Goal: Task Accomplishment & Management: Manage account settings

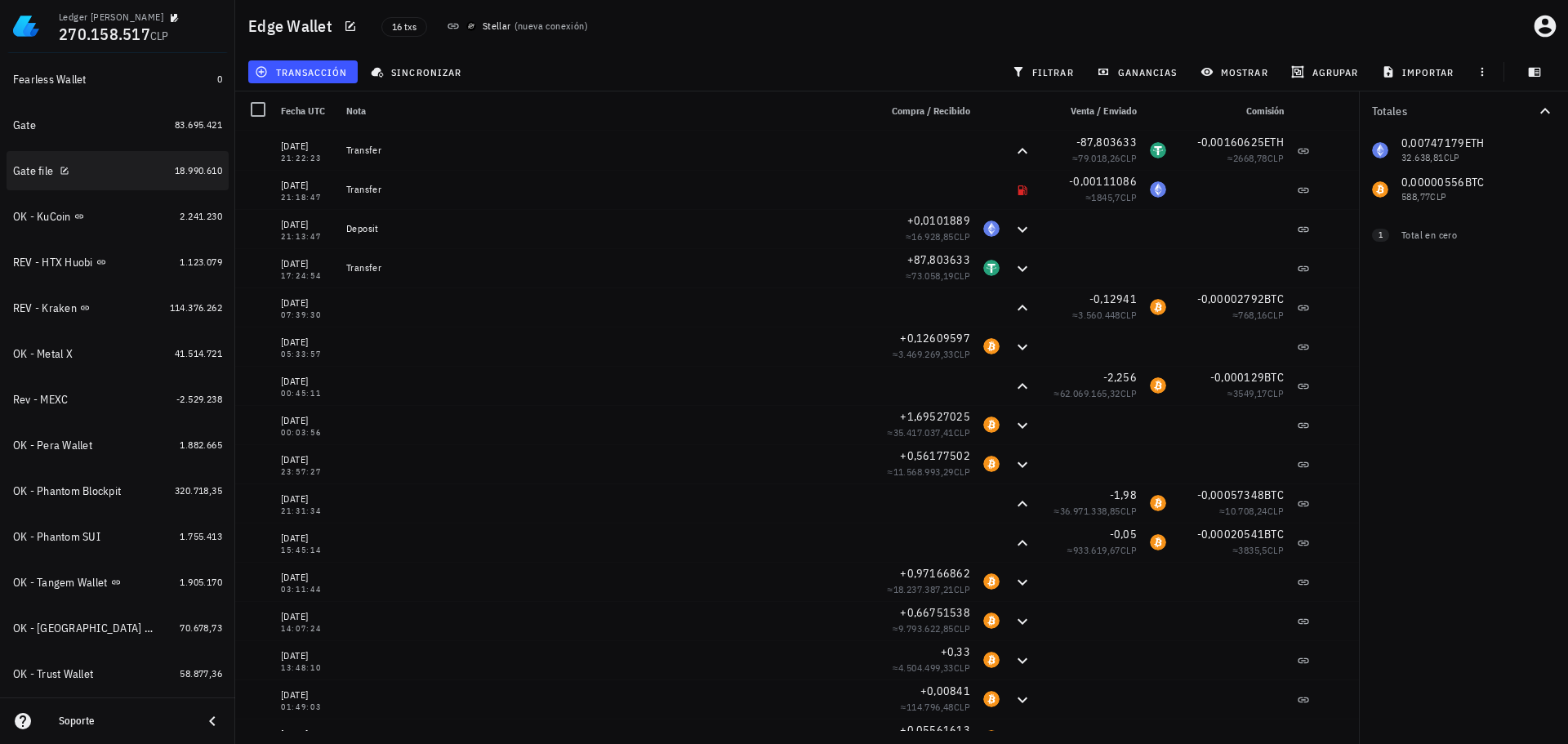
scroll to position [593, 0]
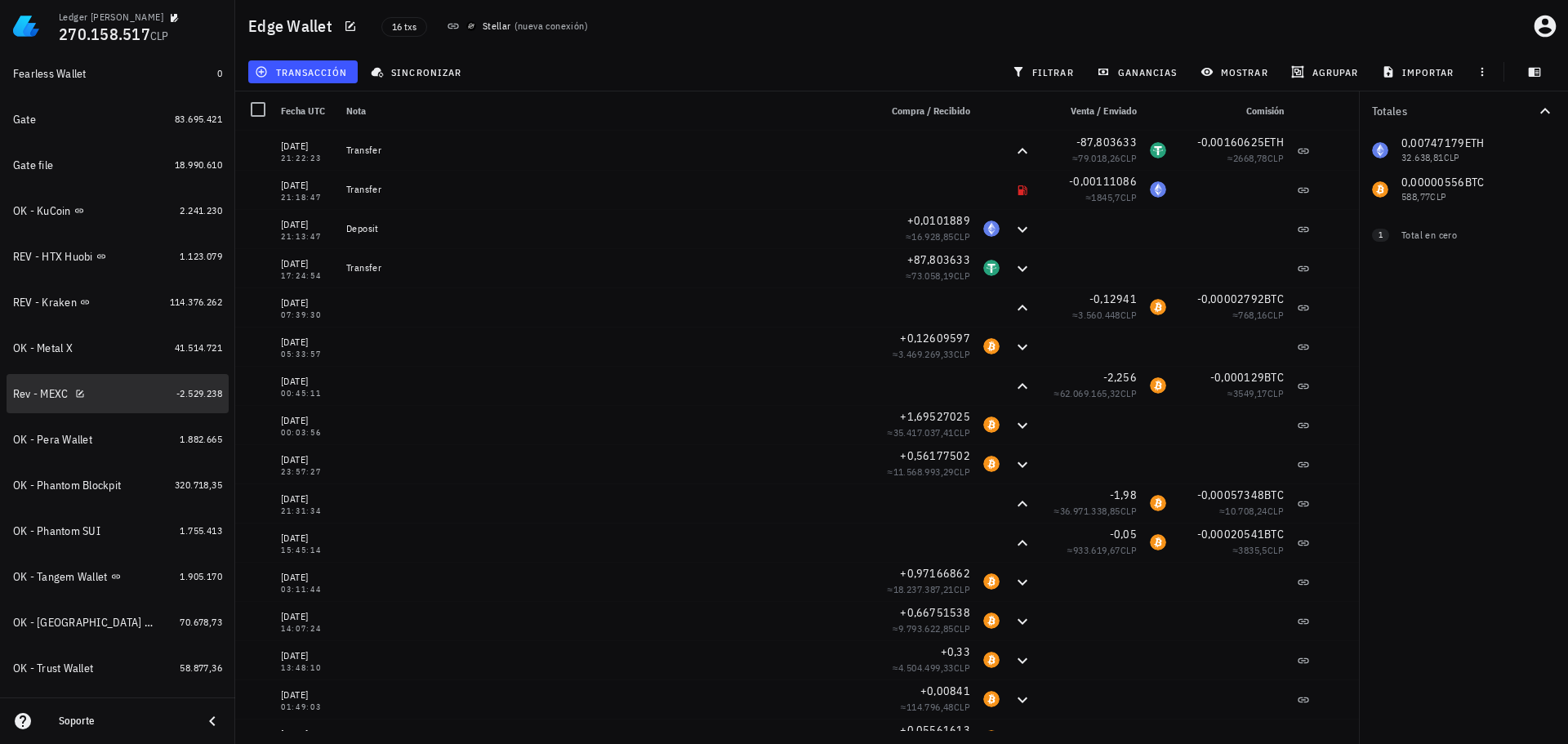
click at [128, 395] on div "Rev - MEXC" at bounding box center [92, 393] width 157 height 15
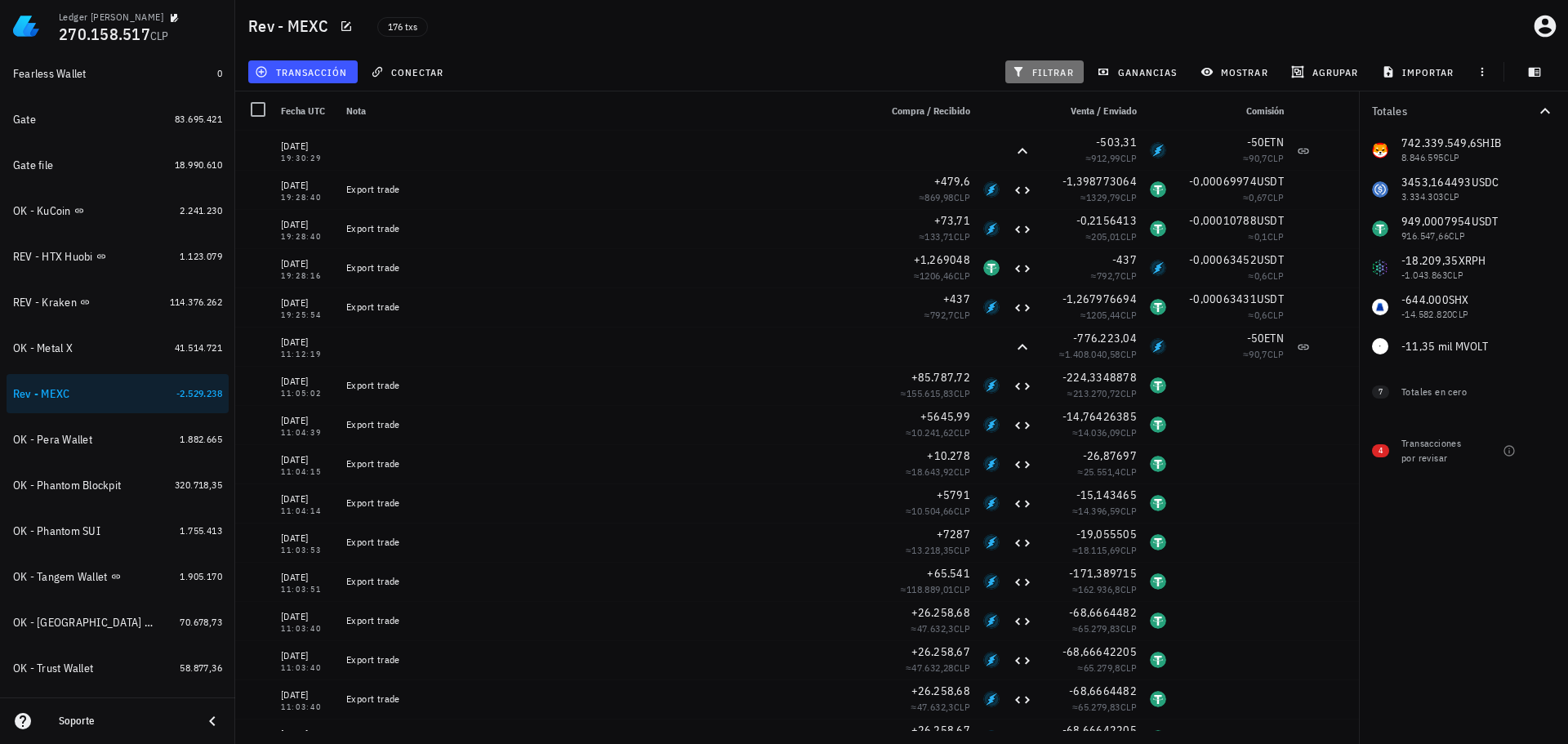
click at [1049, 69] on span "filtrar" at bounding box center [1044, 72] width 58 height 13
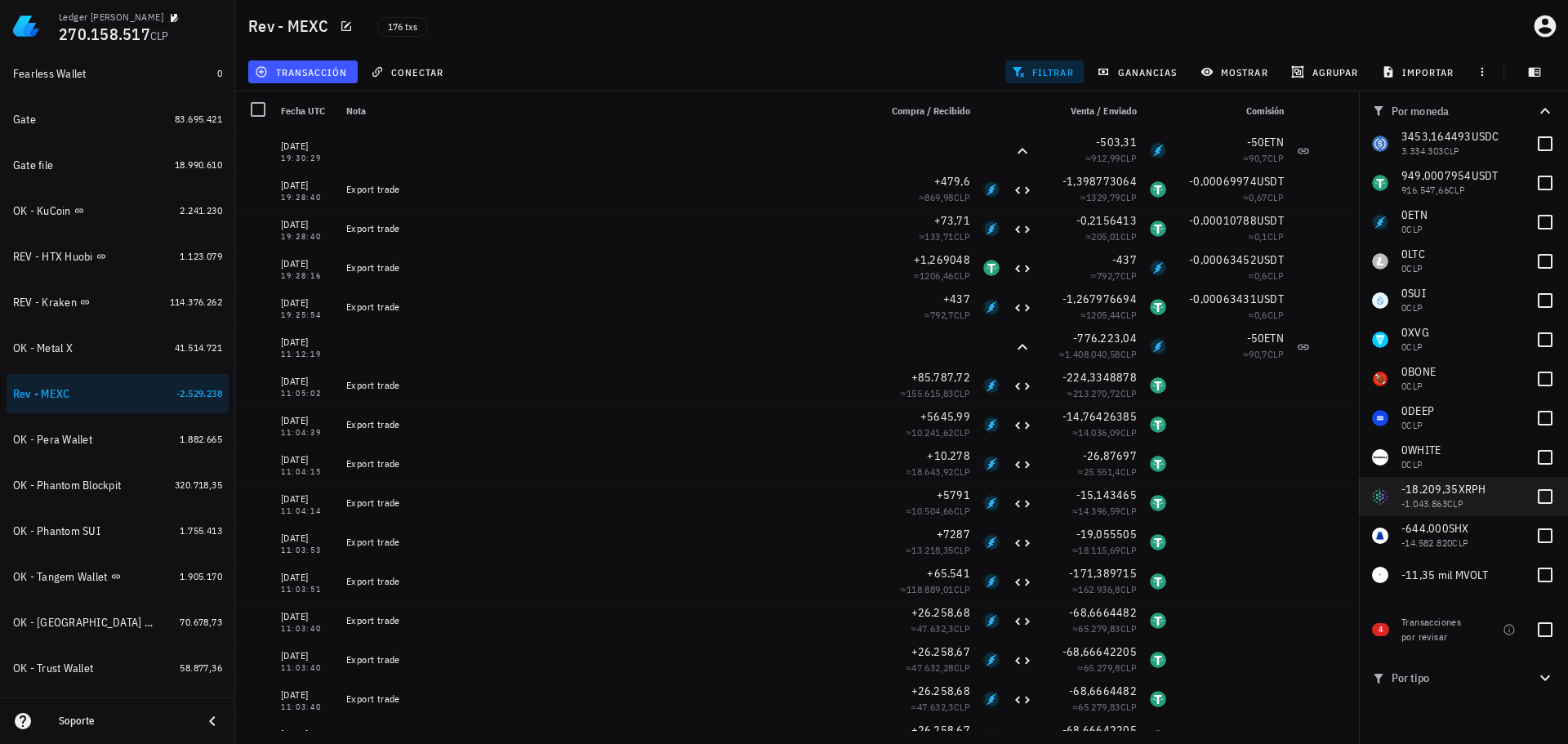
scroll to position [49, 0]
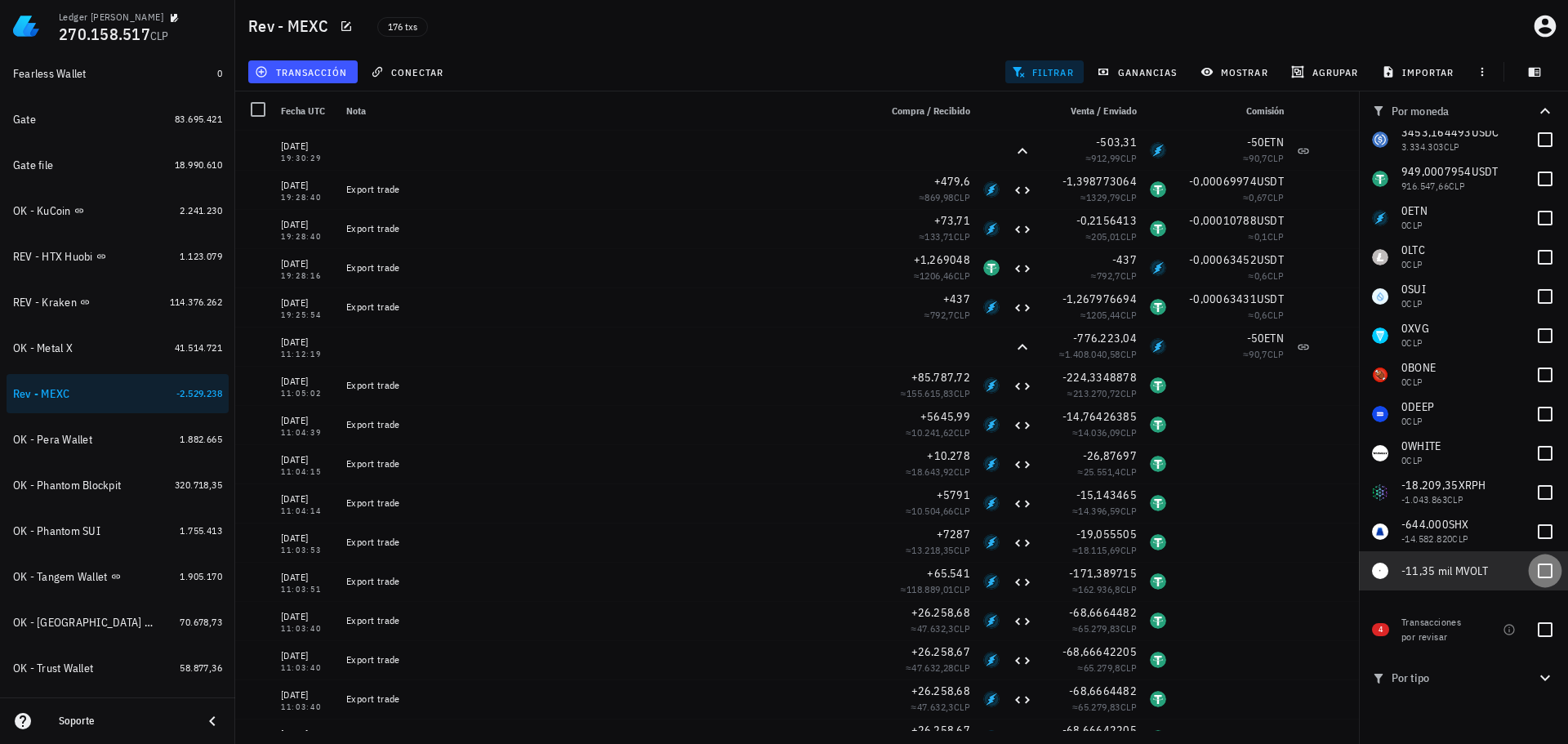
click at [1532, 565] on div at bounding box center [1545, 570] width 28 height 28
checkbox input "true"
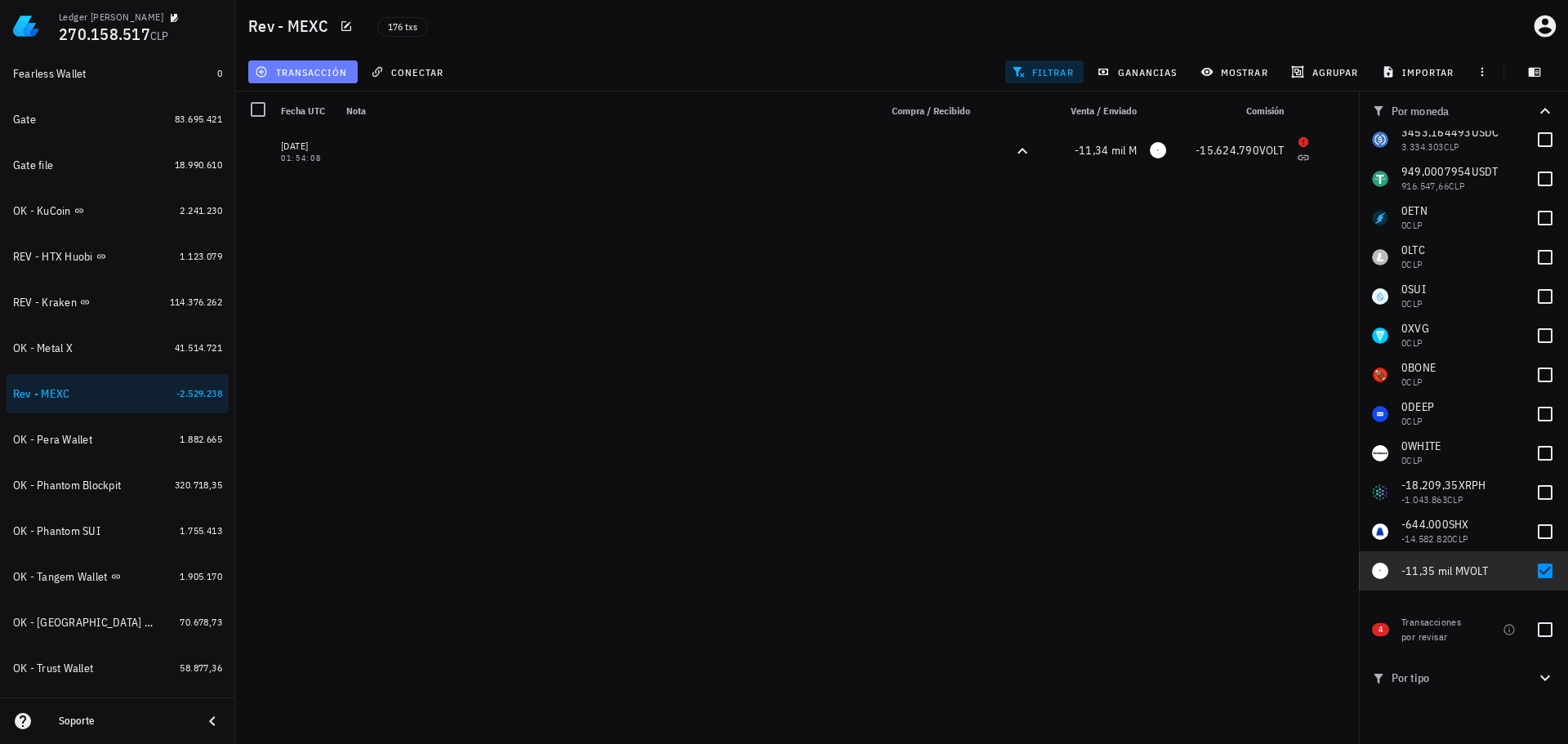
click at [305, 75] on span "transacción" at bounding box center [302, 72] width 89 height 13
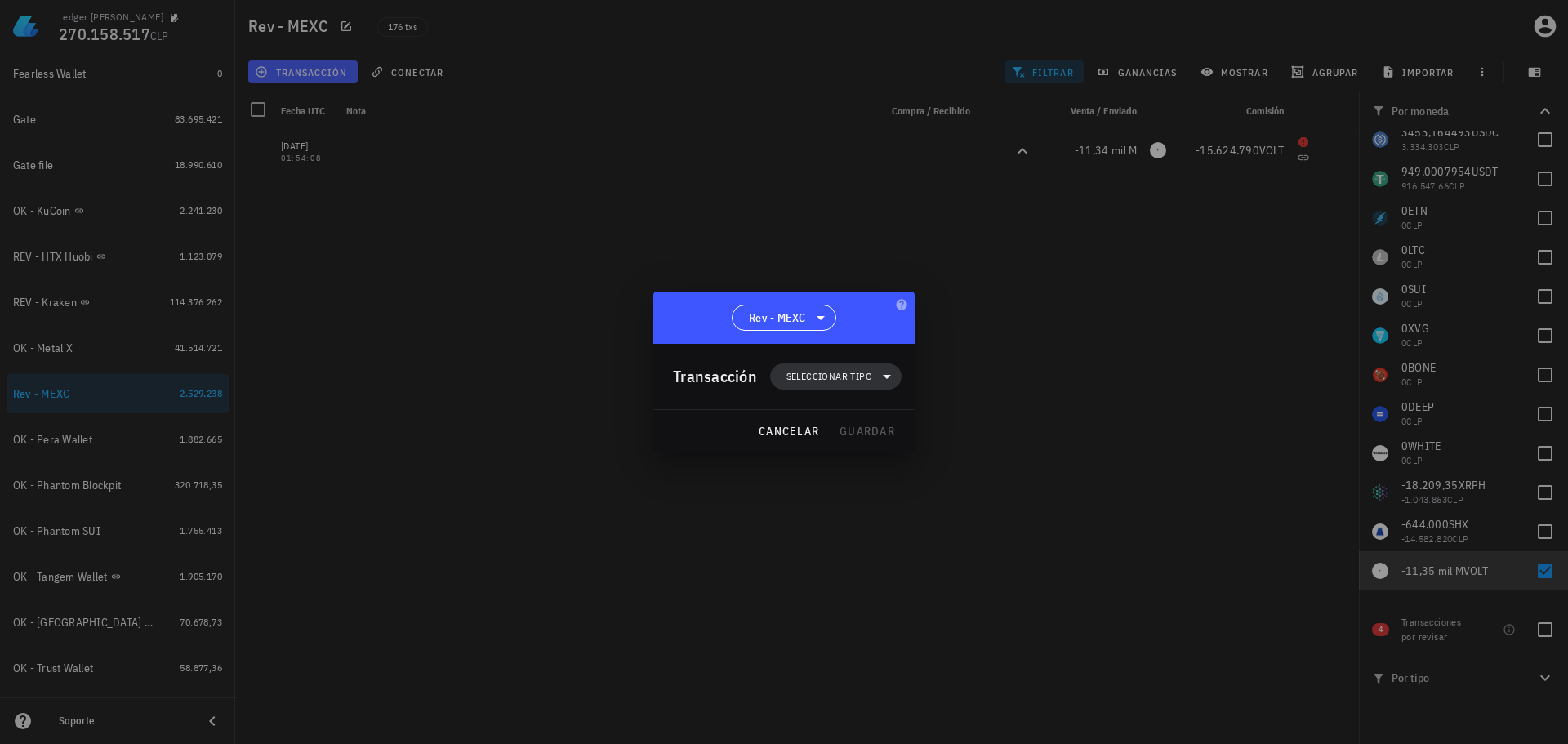
click at [859, 372] on span "Seleccionar tipo" at bounding box center [829, 376] width 85 height 16
click at [858, 455] on div "Ingreso" at bounding box center [846, 448] width 152 height 32
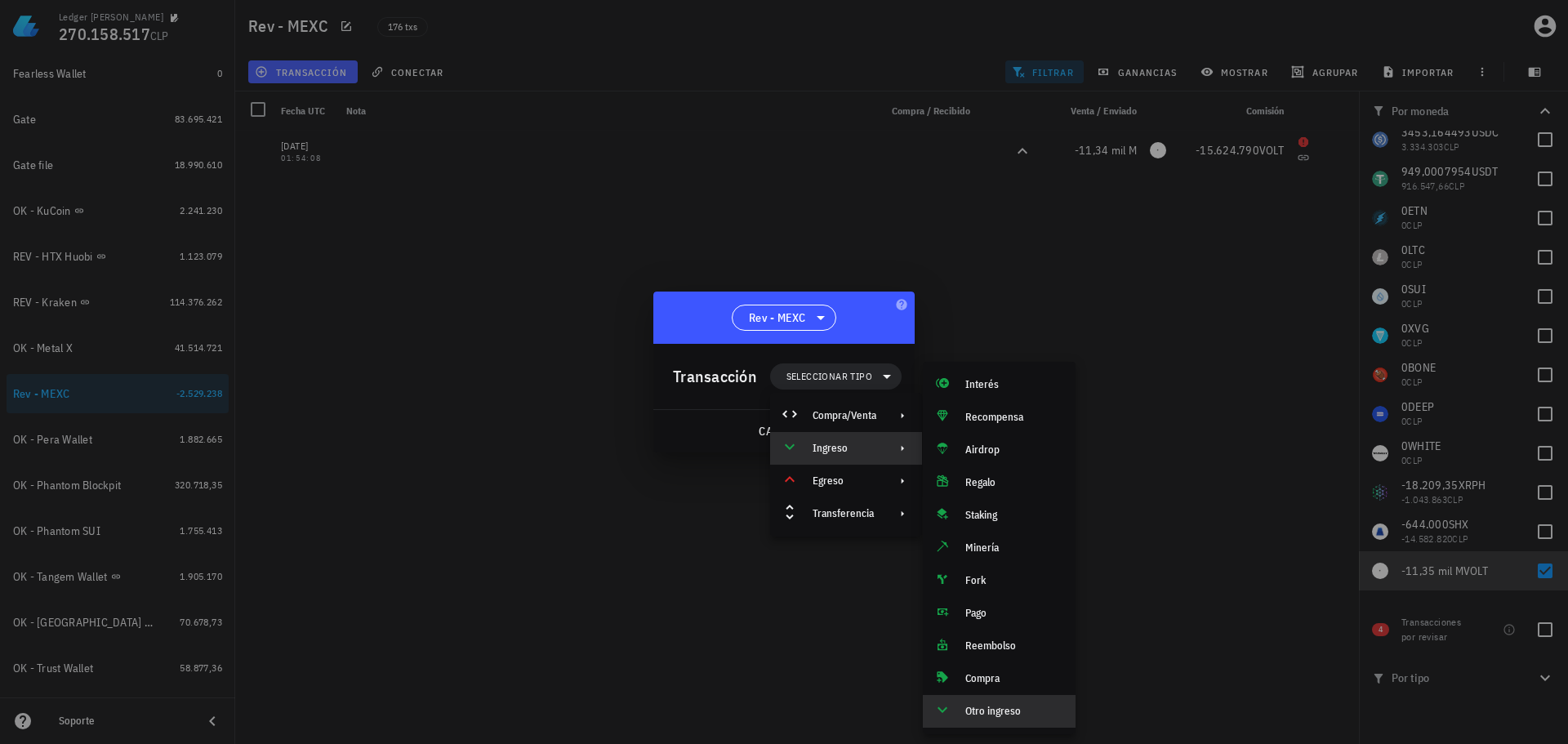
click at [994, 707] on div "Otro ingreso" at bounding box center [1014, 711] width 97 height 13
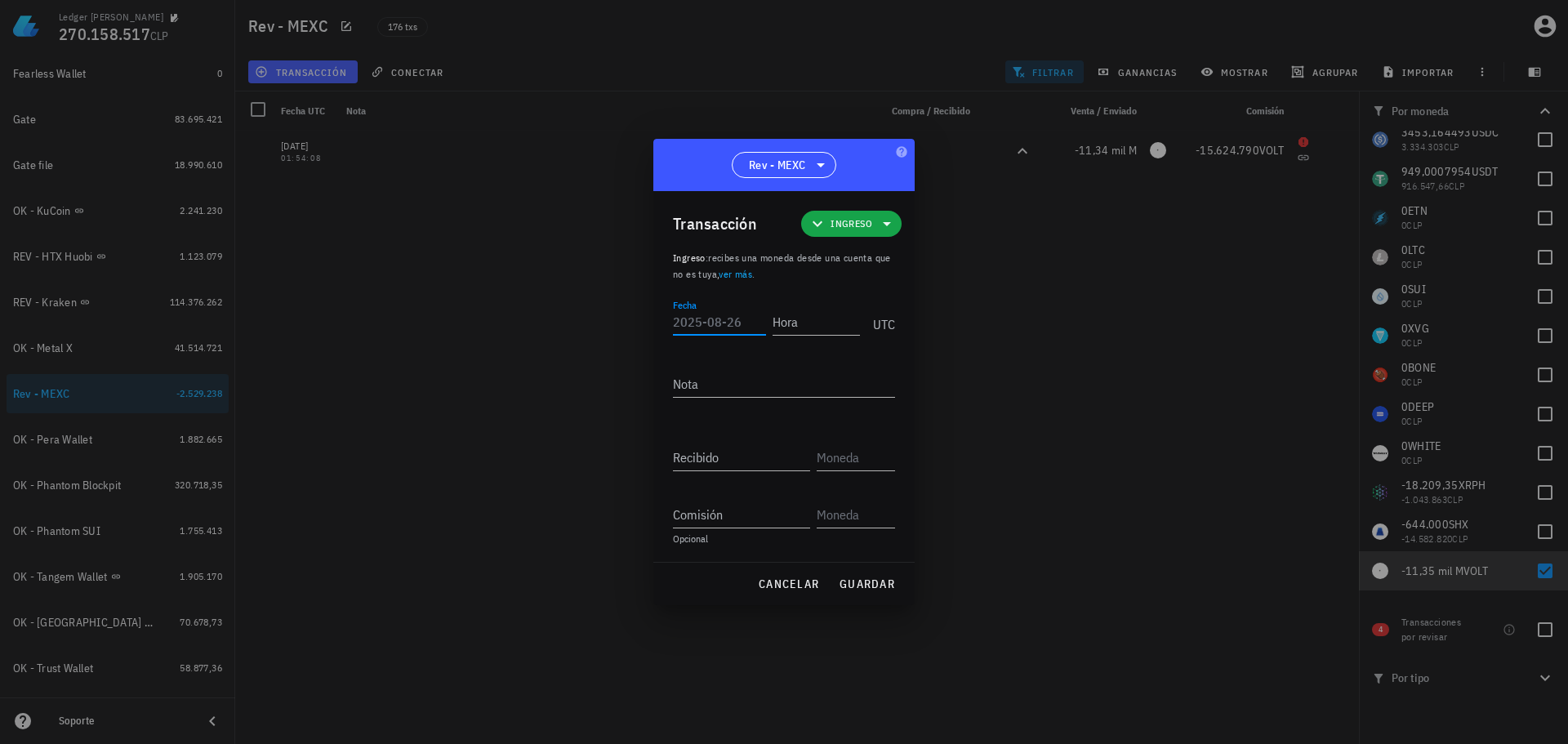
click at [703, 321] on input "Fecha" at bounding box center [719, 321] width 93 height 26
type input "[DATE]"
type input "01:54:07"
type textarea "Ajuste de balance"
click at [800, 583] on span "cancelar" at bounding box center [788, 584] width 61 height 14
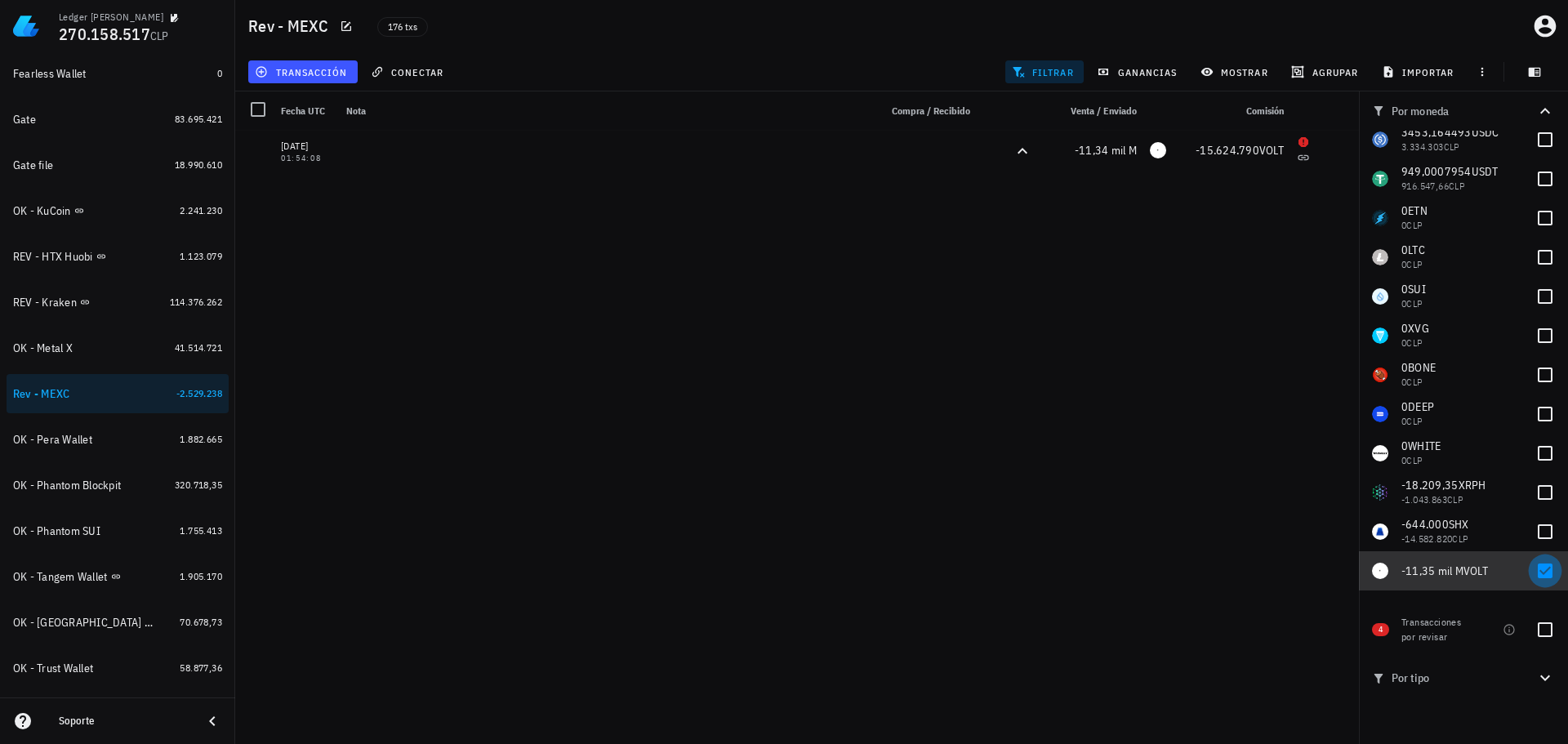
click at [1546, 570] on div at bounding box center [1545, 570] width 28 height 28
checkbox input "false"
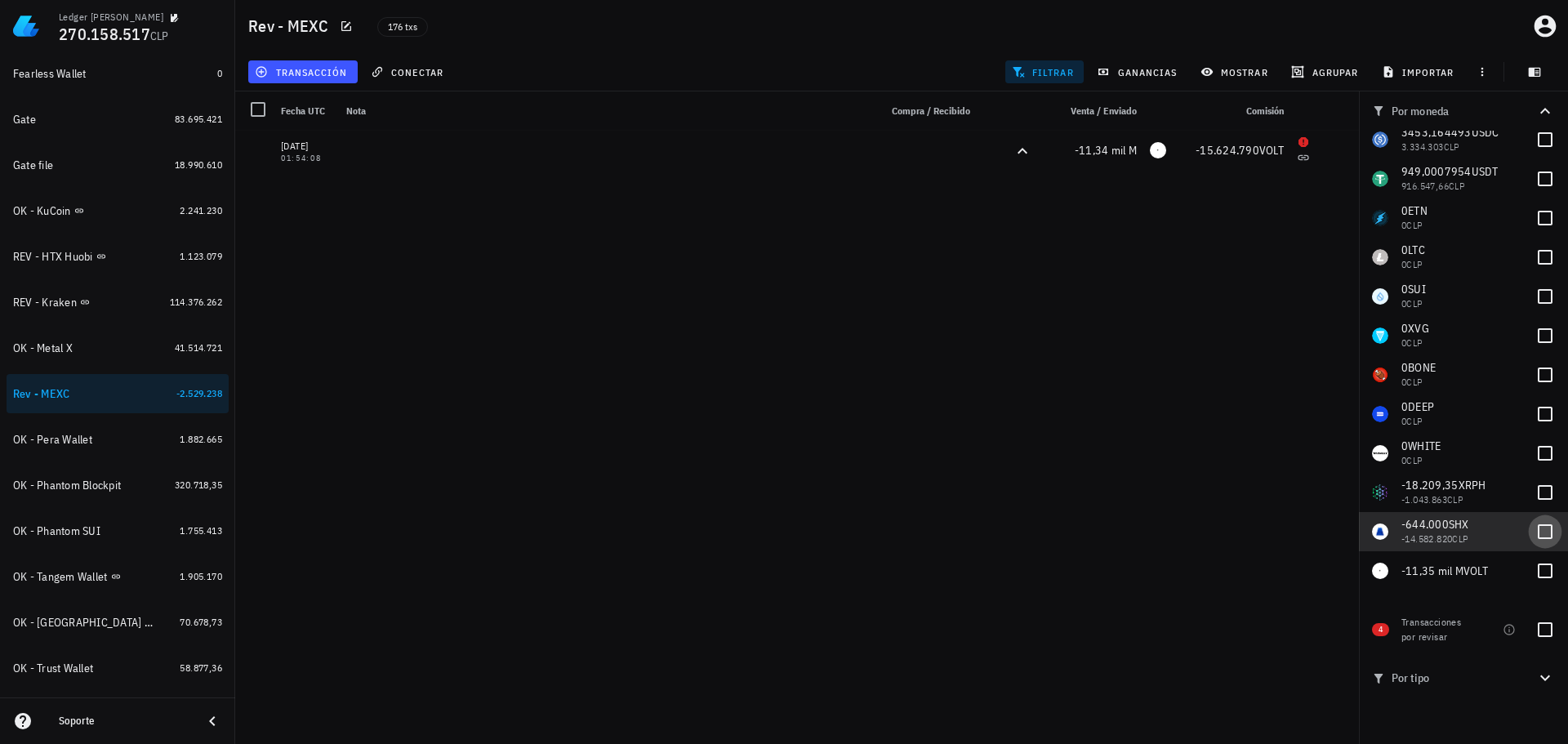
click at [1537, 536] on div at bounding box center [1545, 531] width 28 height 28
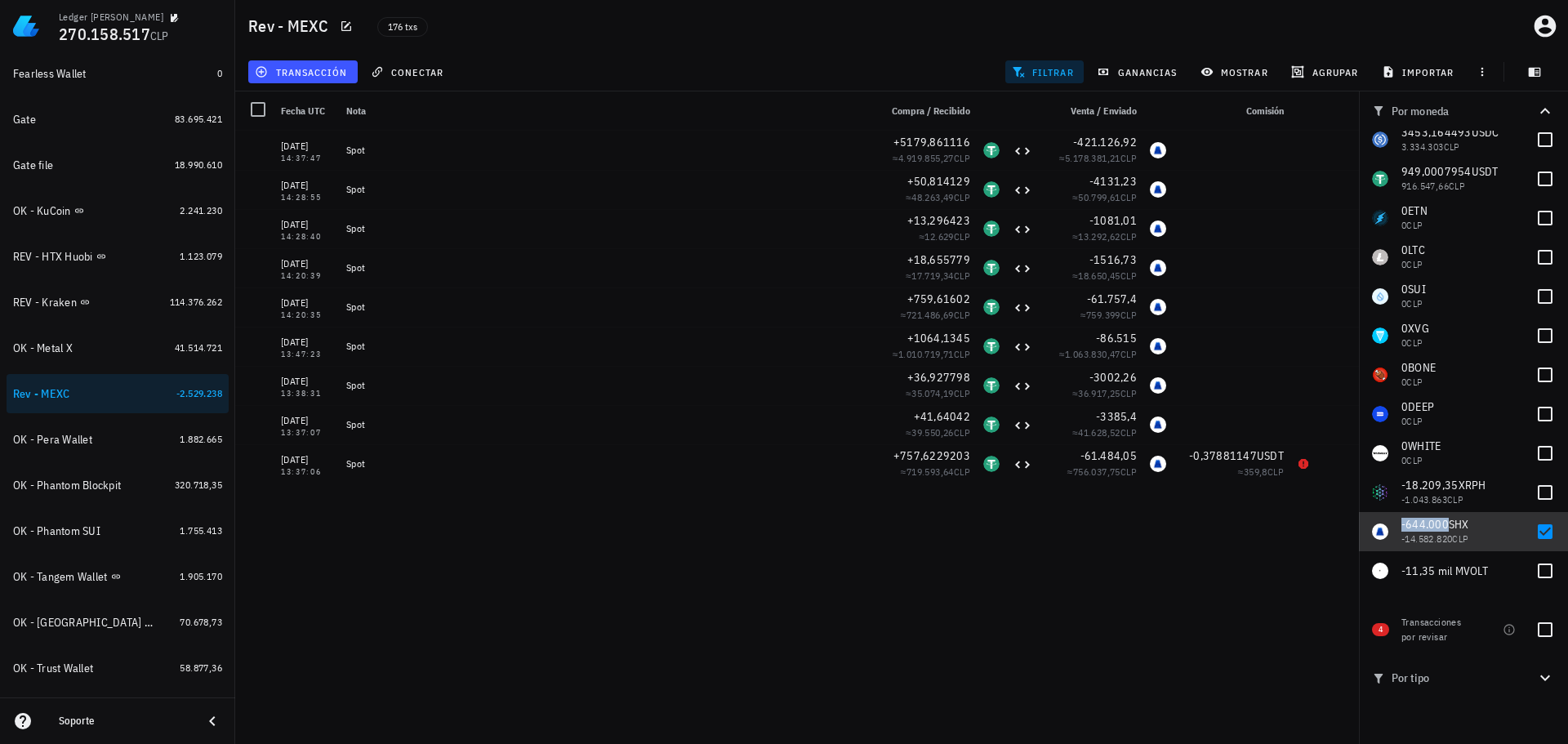
copy span "-644.000"
click at [1539, 532] on div at bounding box center [1545, 531] width 28 height 28
checkbox input "false"
click at [1538, 497] on div at bounding box center [1545, 492] width 28 height 28
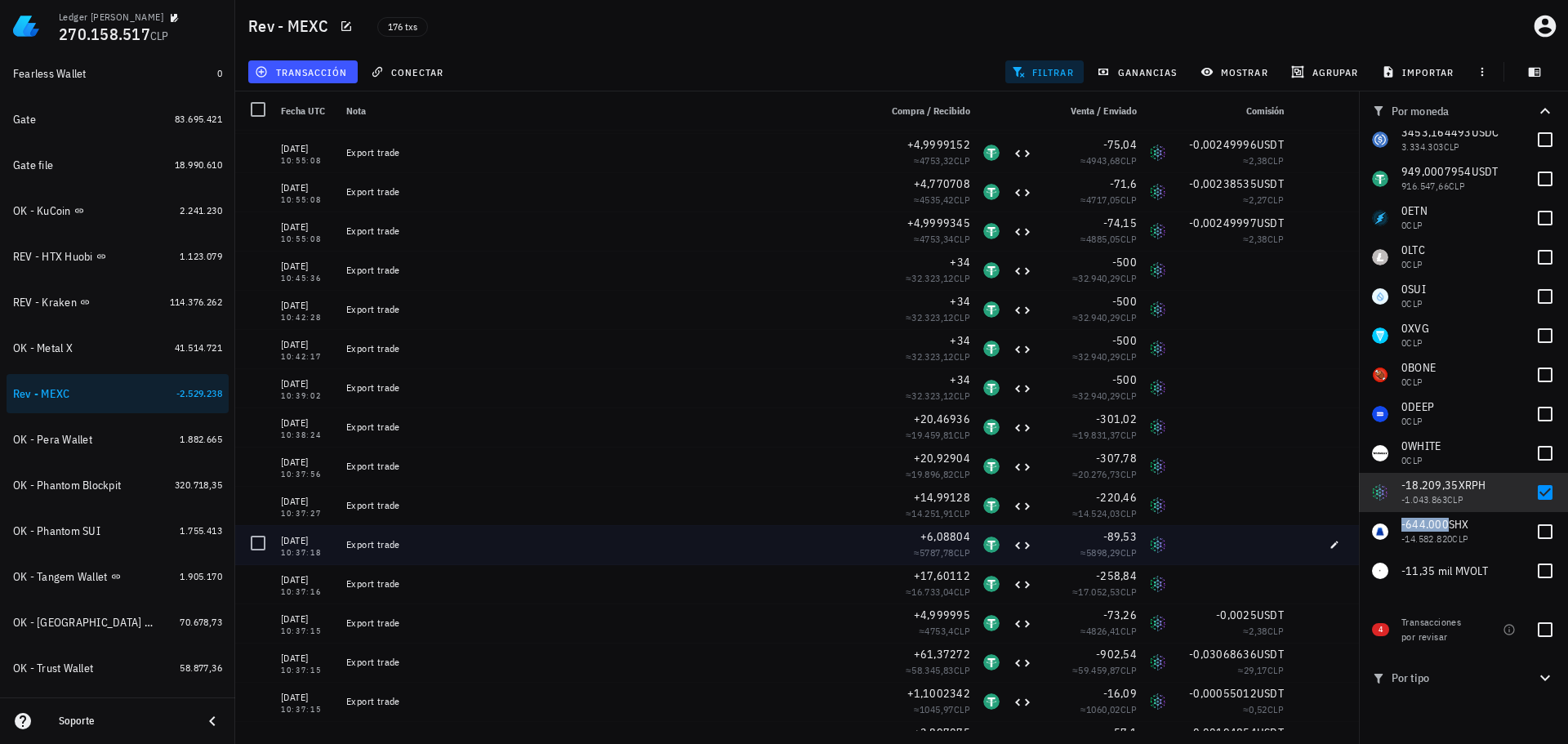
scroll to position [1007, 0]
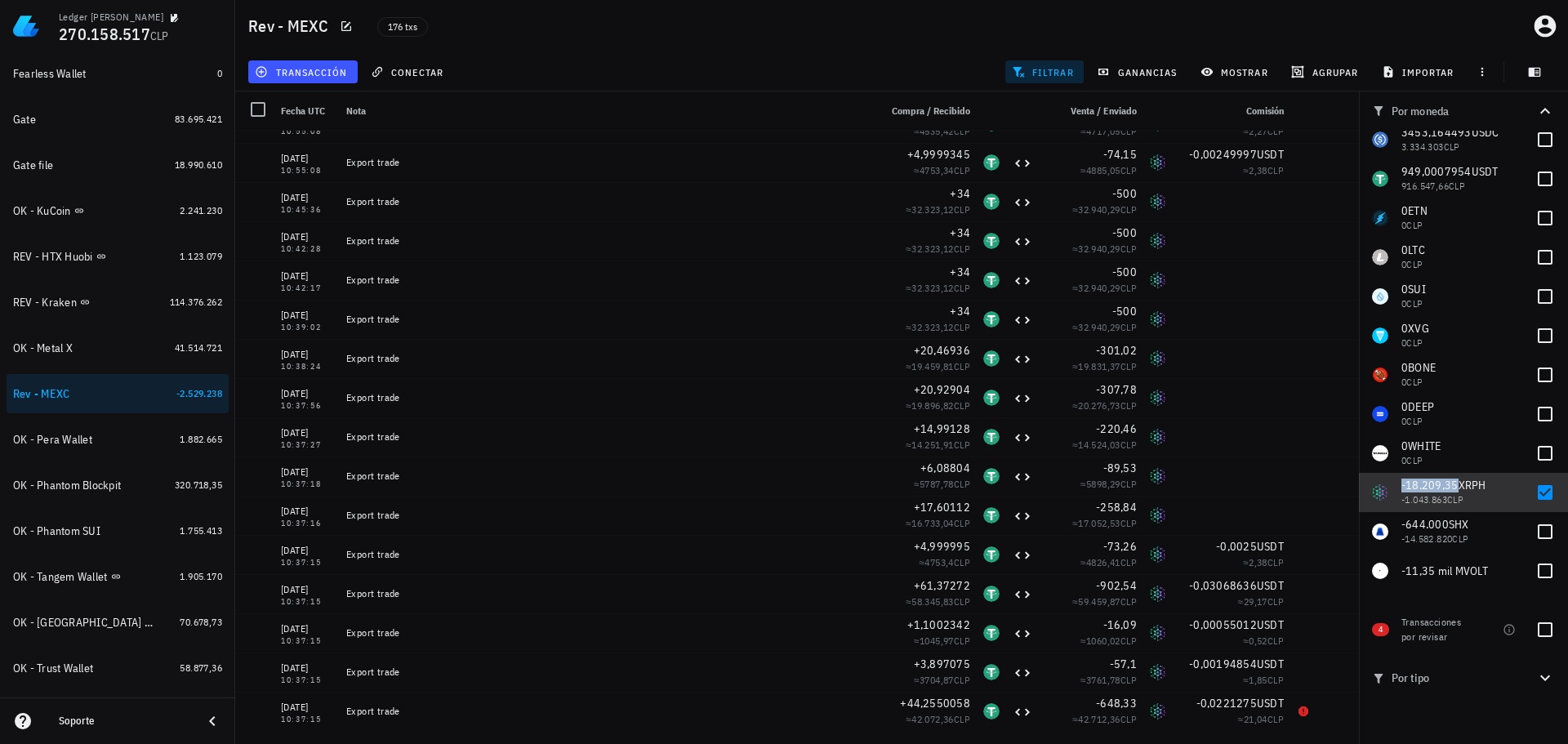
click at [1412, 487] on span "-18.209,35" at bounding box center [1429, 485] width 58 height 14
copy span "-18.209,35"
click at [1536, 488] on div at bounding box center [1545, 492] width 28 height 28
checkbox input "false"
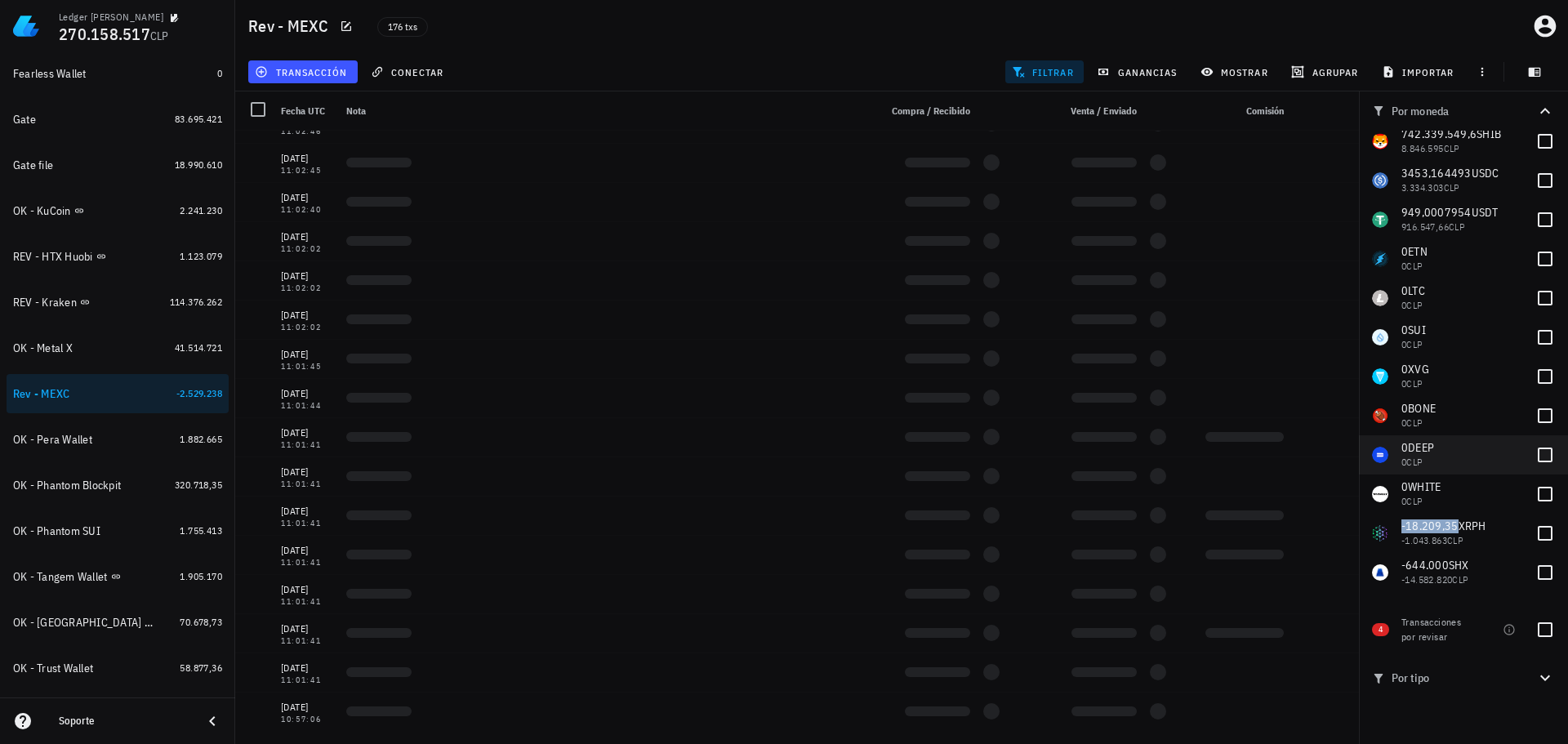
scroll to position [0, 0]
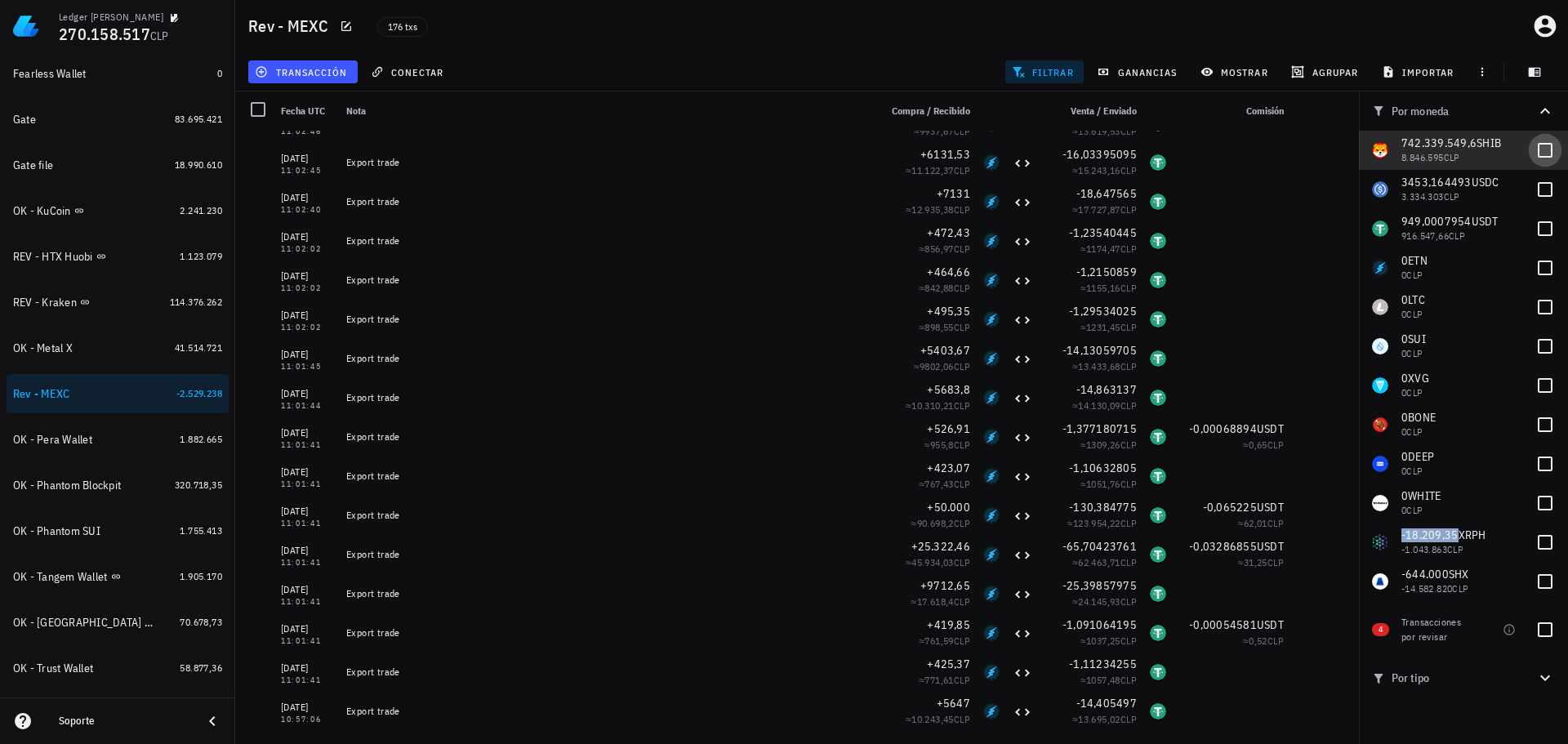
click at [1542, 150] on div at bounding box center [1545, 150] width 28 height 28
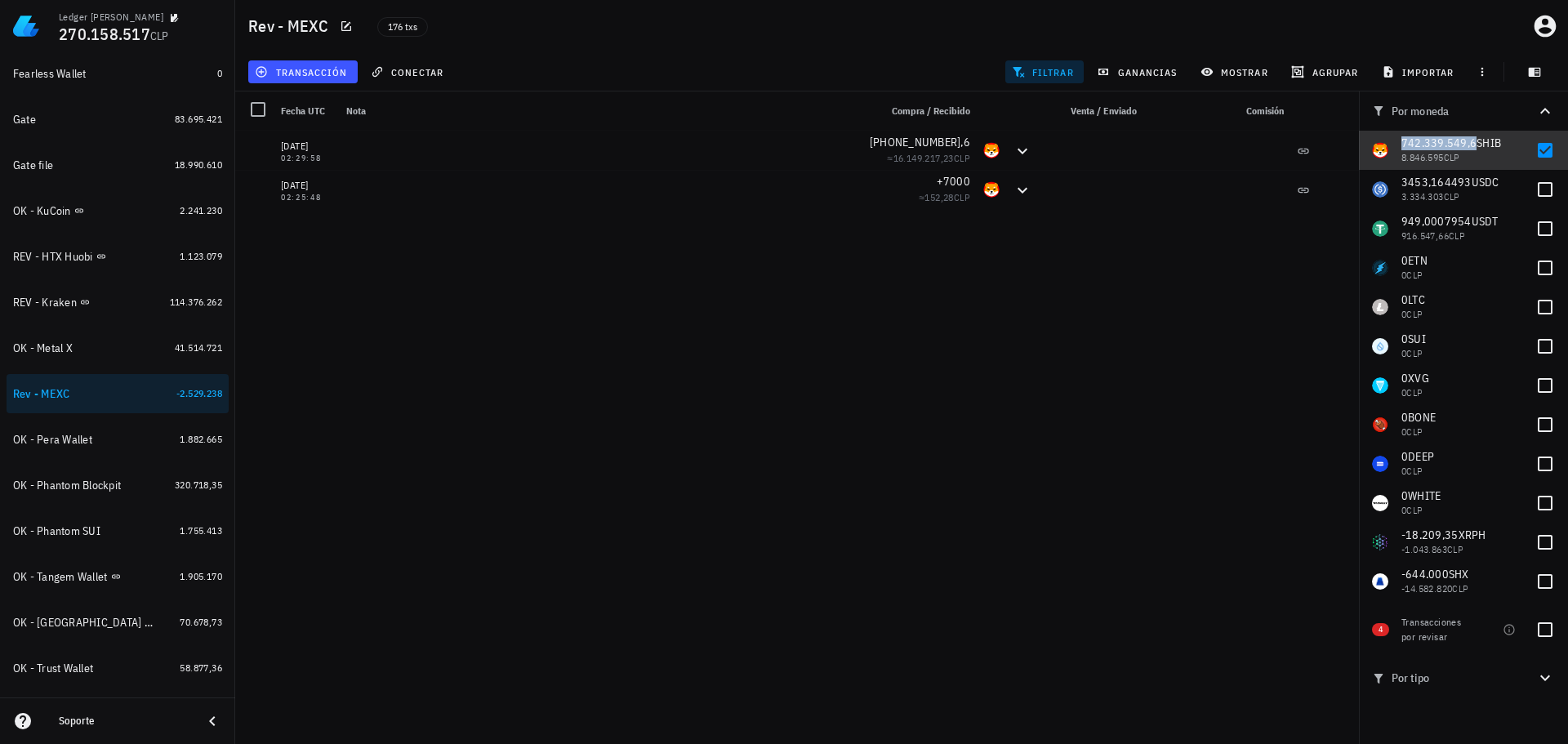
click at [1450, 140] on span "742.339.549,6" at bounding box center [1438, 143] width 75 height 14
copy span "742.339.549,6"
click at [1542, 157] on div at bounding box center [1545, 150] width 28 height 28
checkbox input "false"
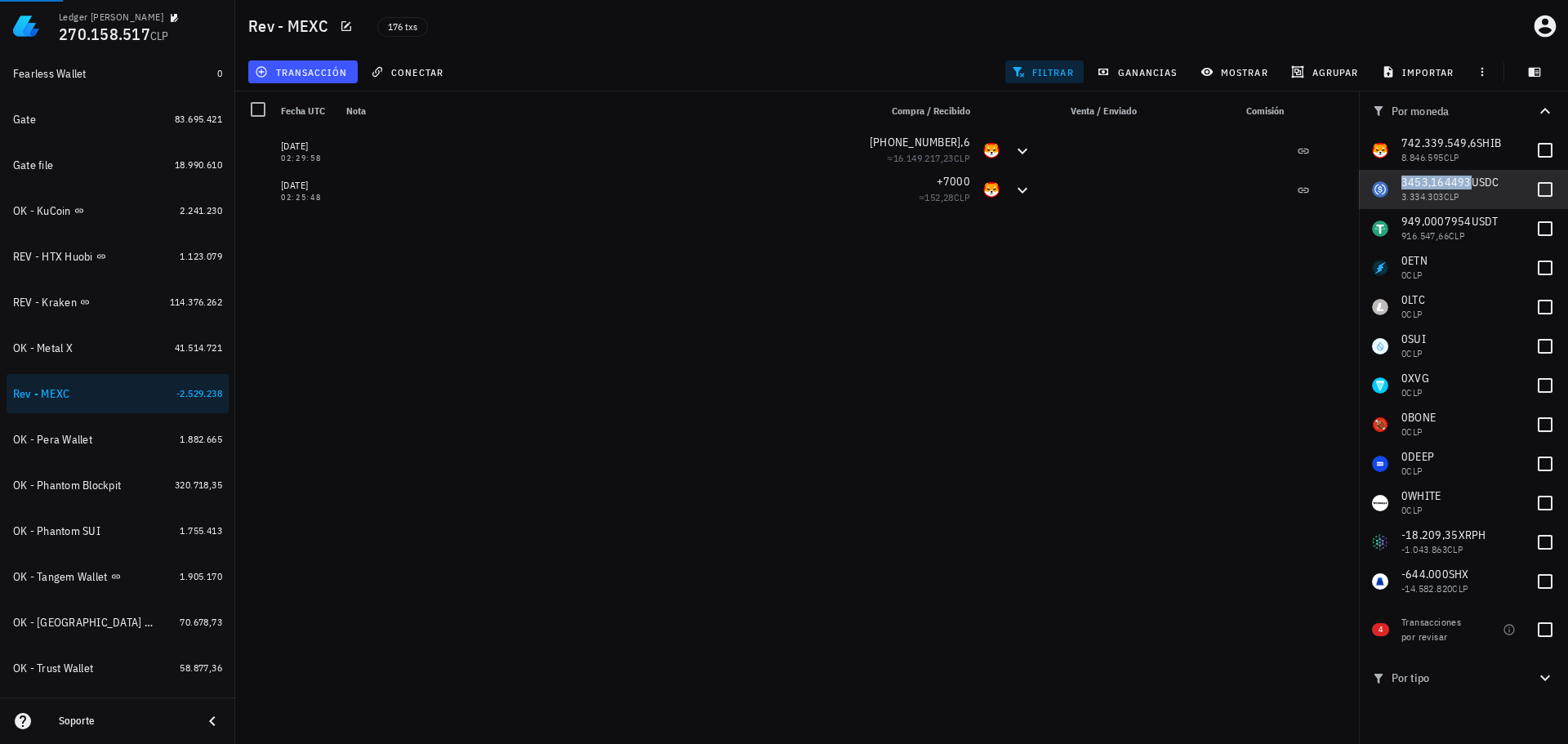
click at [1413, 183] on span "3453,164493" at bounding box center [1436, 182] width 70 height 14
checkbox input "true"
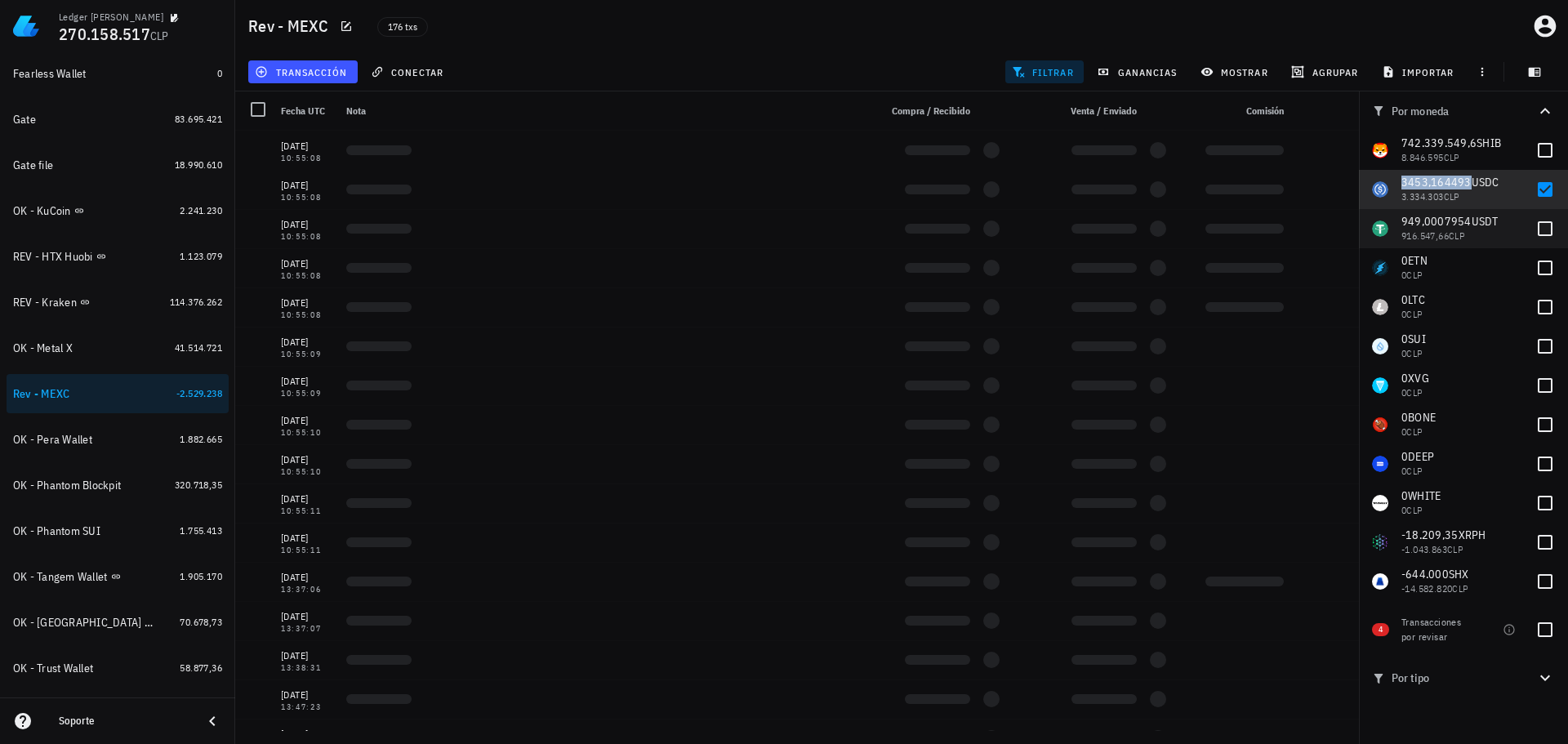
copy span "3453,164493"
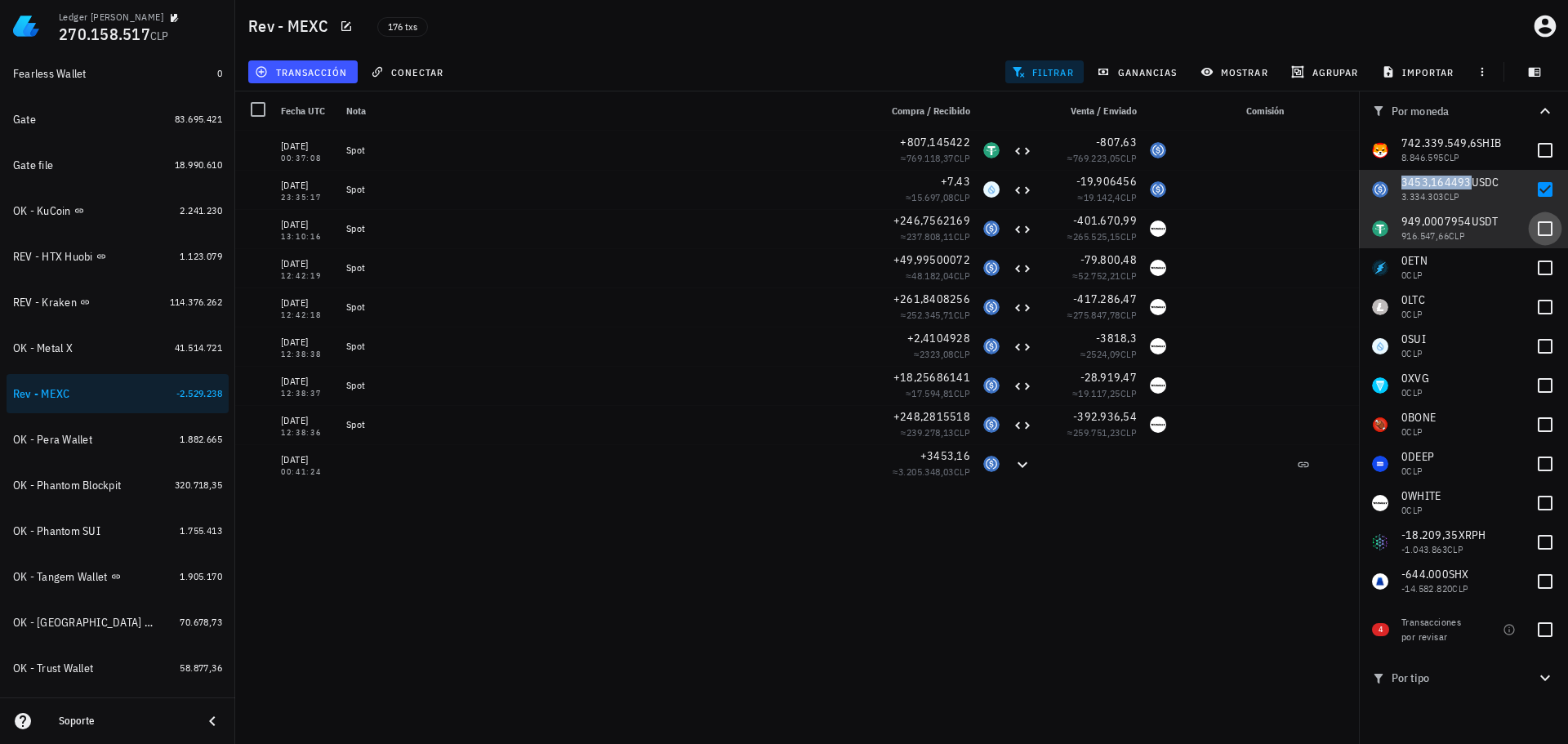
drag, startPoint x: 1537, startPoint y: 231, endPoint x: 1537, endPoint y: 222, distance: 9.0
click at [1537, 231] on div at bounding box center [1545, 229] width 28 height 28
checkbox input "true"
click at [1537, 199] on div at bounding box center [1545, 189] width 28 height 28
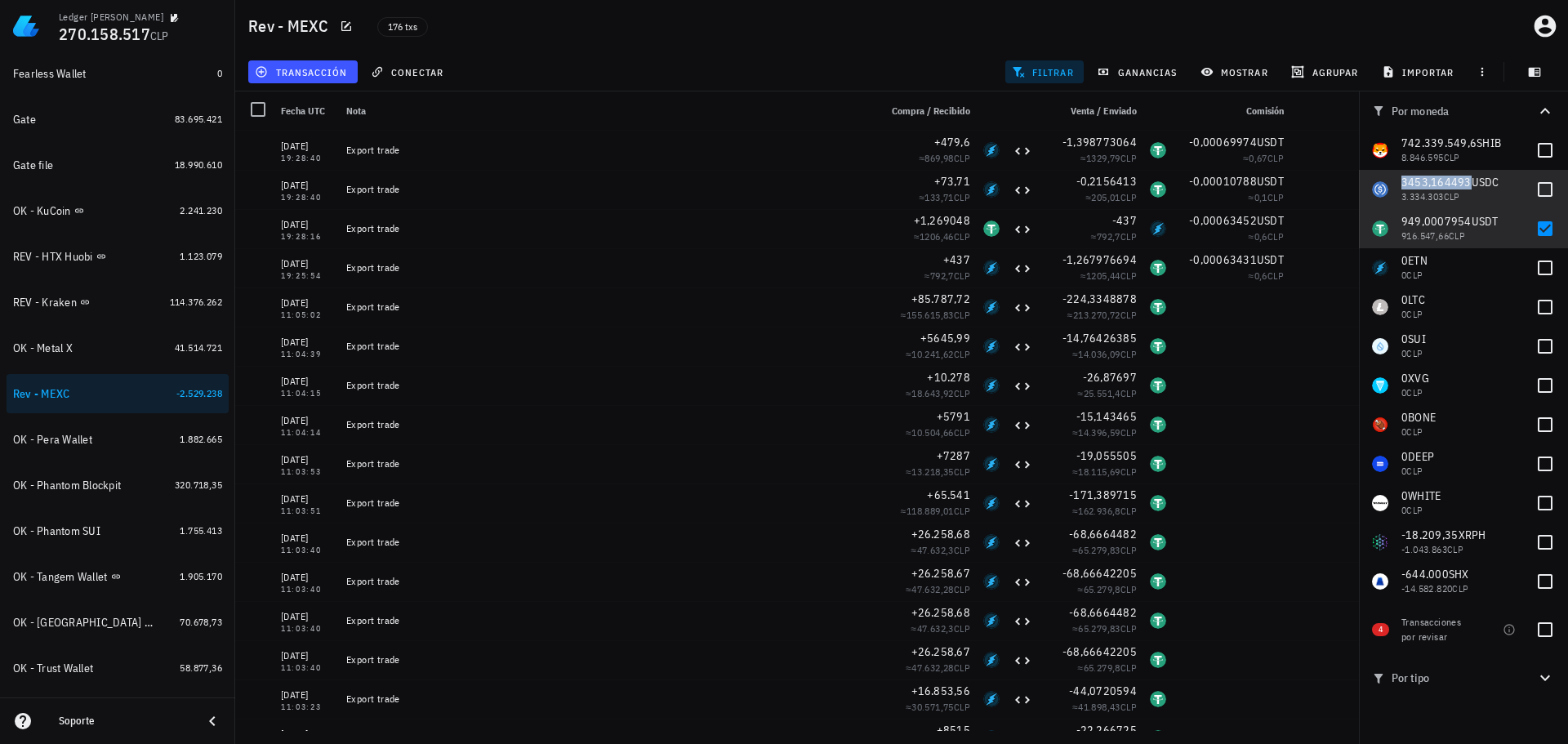
click at [1432, 182] on span "3453,164493" at bounding box center [1436, 182] width 70 height 14
checkbox input "true"
click at [1436, 219] on span "949,0007954" at bounding box center [1436, 221] width 70 height 14
click at [1435, 219] on span "949,0007954" at bounding box center [1436, 221] width 70 height 14
checkbox input "true"
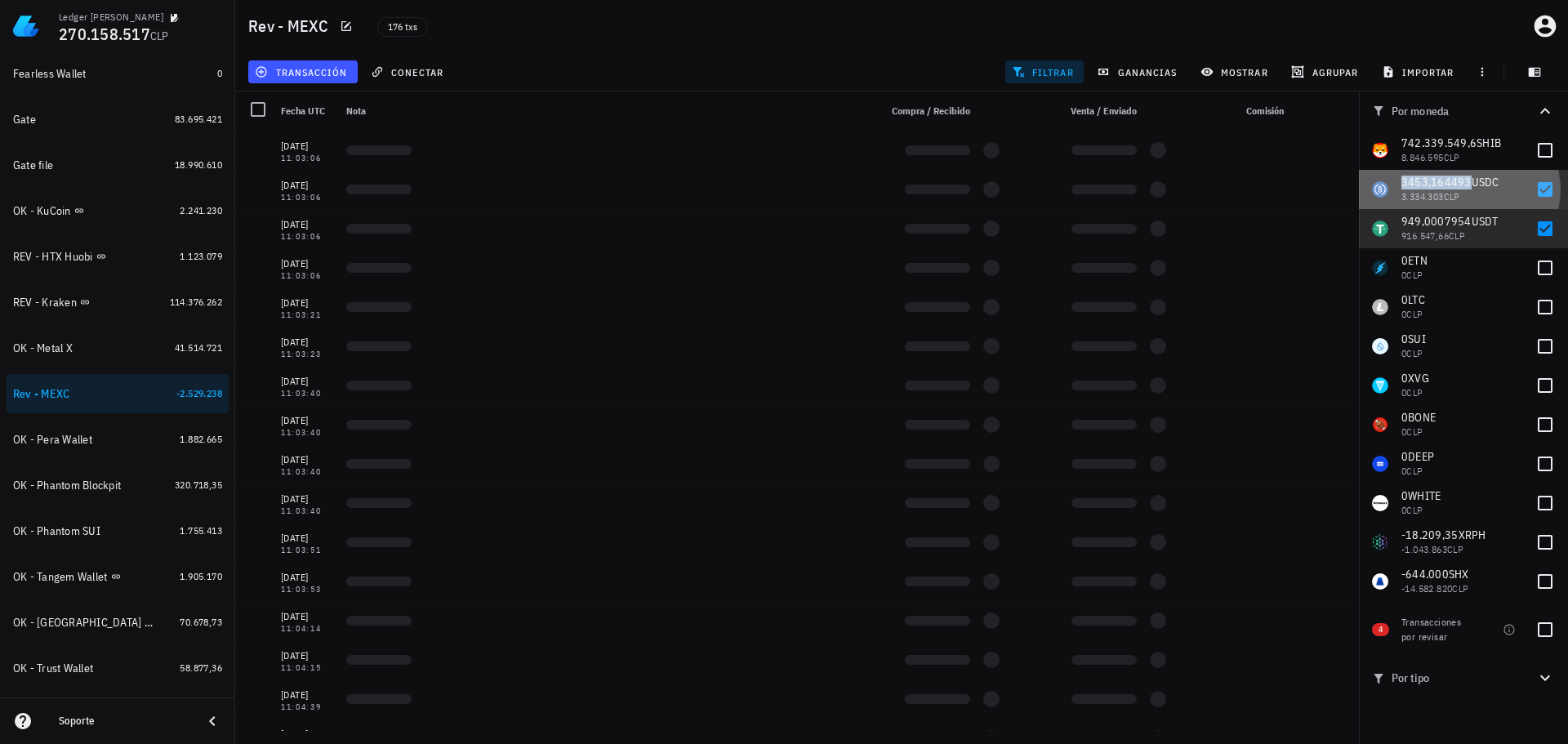
click at [1460, 184] on span "3453,164493" at bounding box center [1436, 182] width 70 height 14
checkbox input "false"
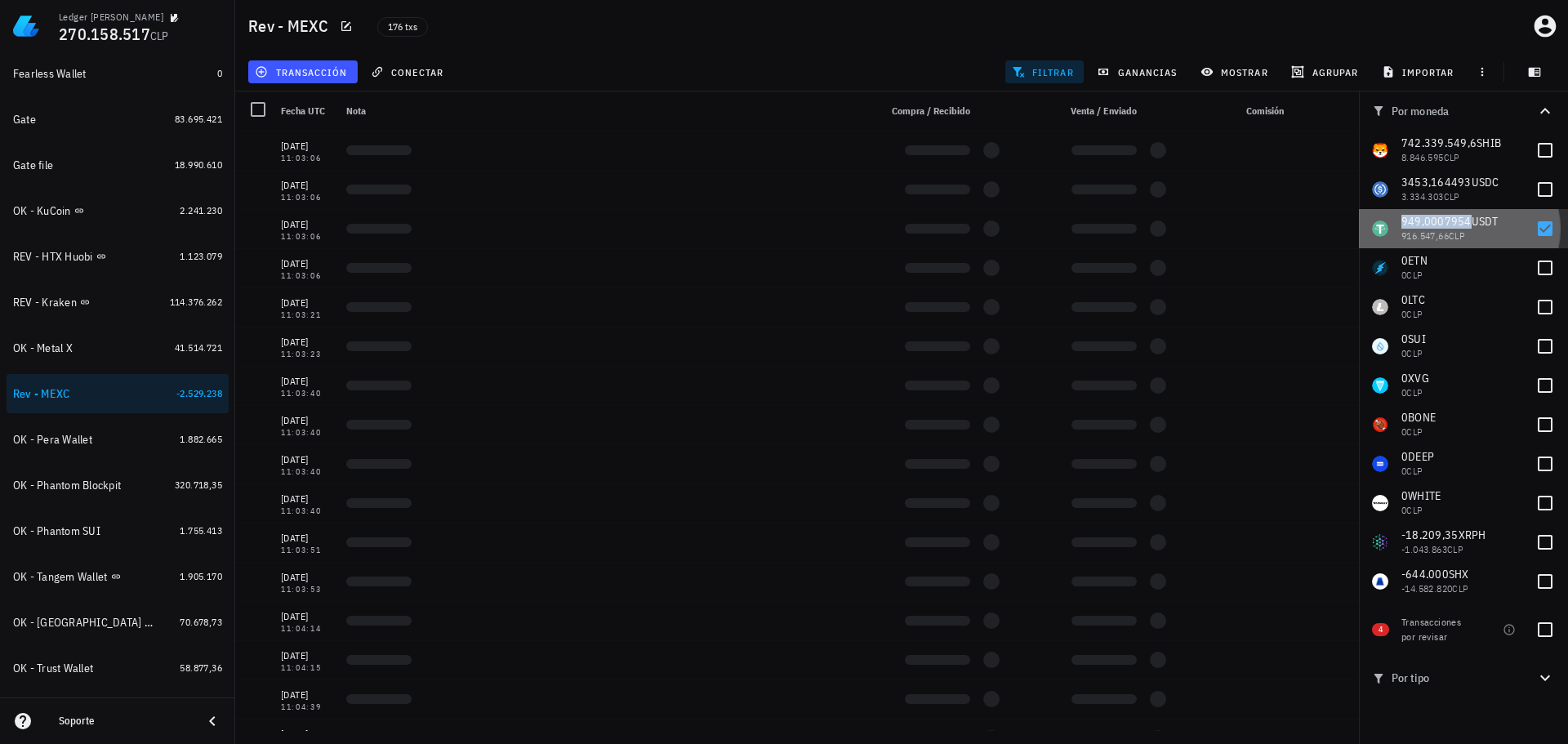
click at [1441, 220] on span "949,0007954" at bounding box center [1436, 221] width 70 height 14
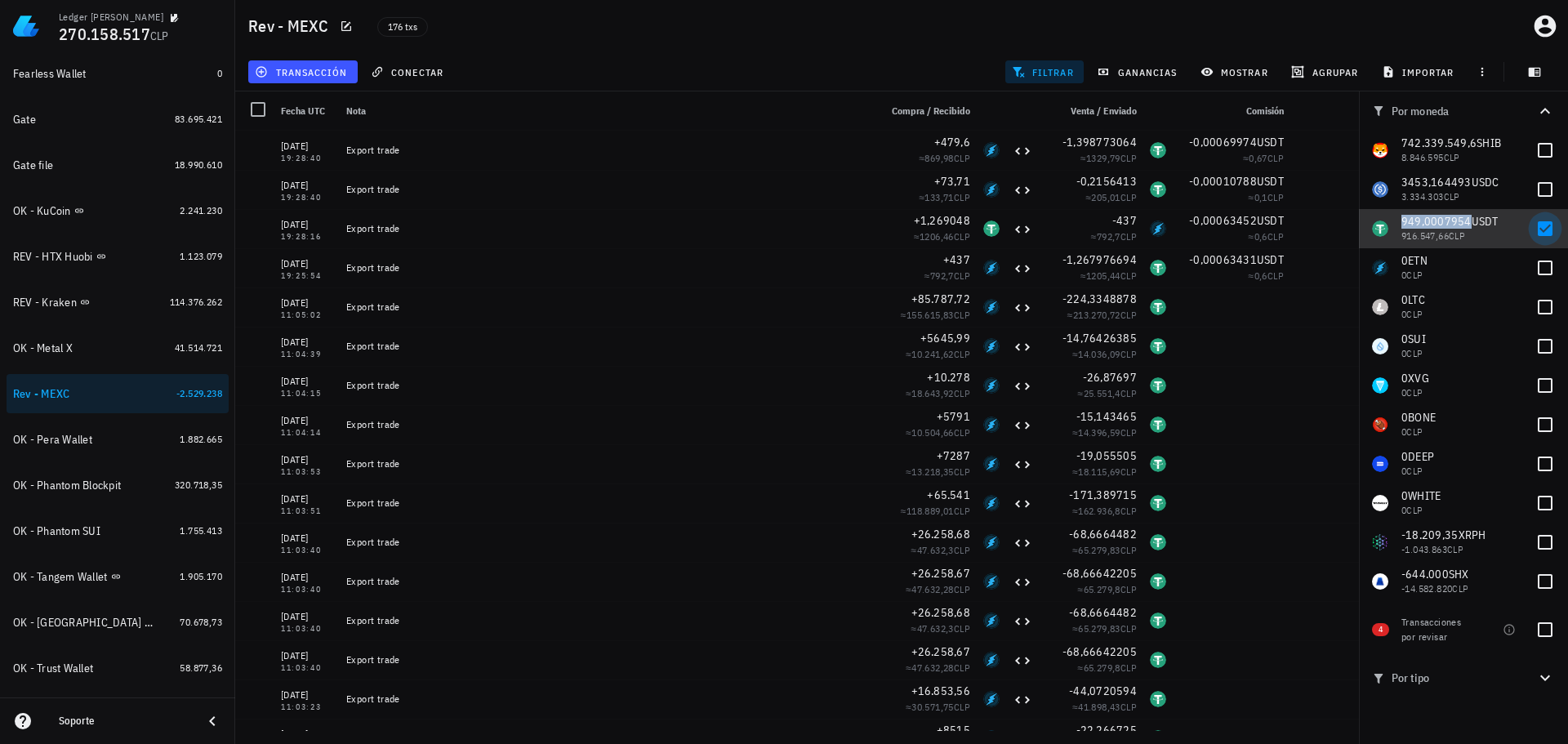
click at [1548, 228] on div at bounding box center [1545, 229] width 28 height 28
checkbox input "false"
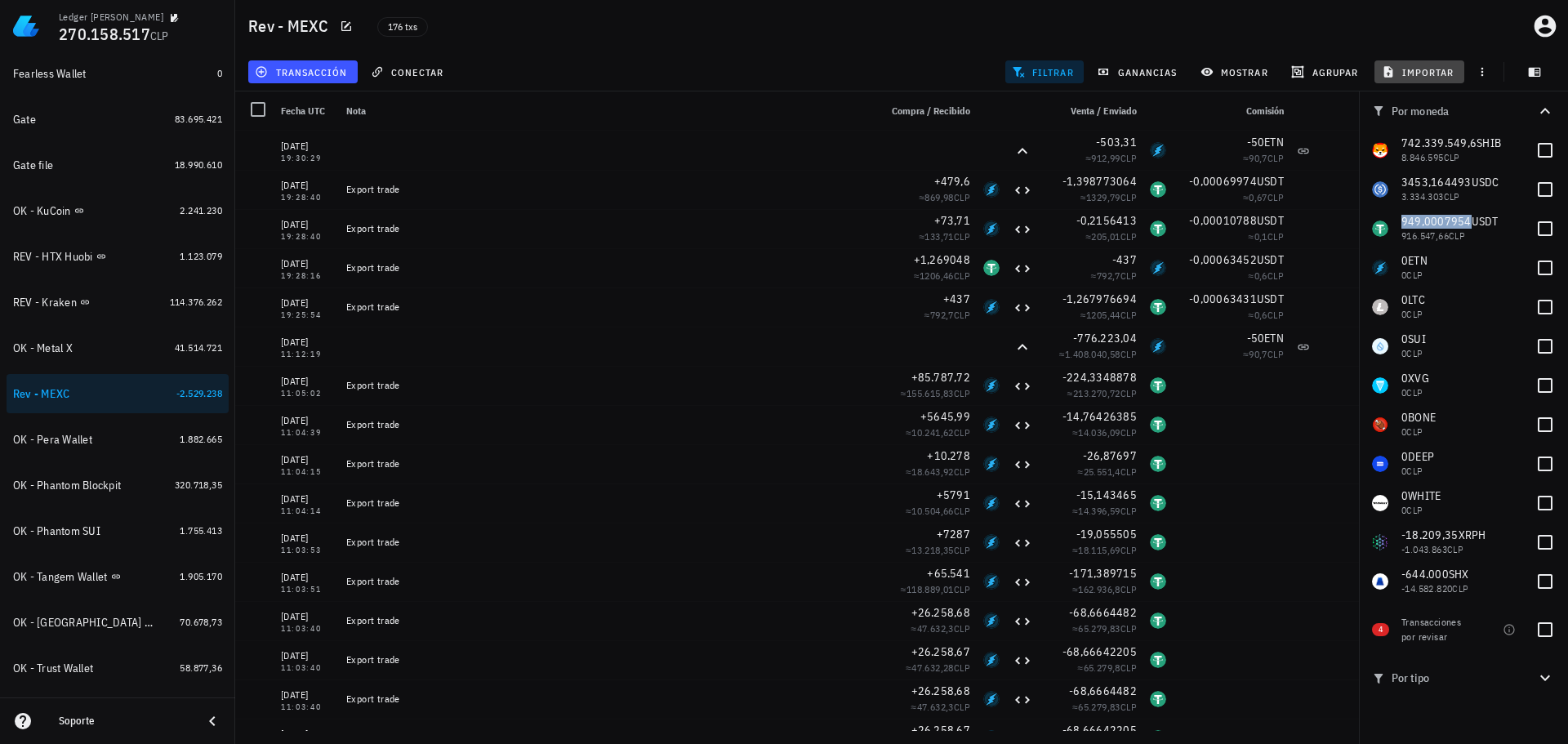
click at [1416, 64] on button "importar" at bounding box center [1419, 71] width 90 height 22
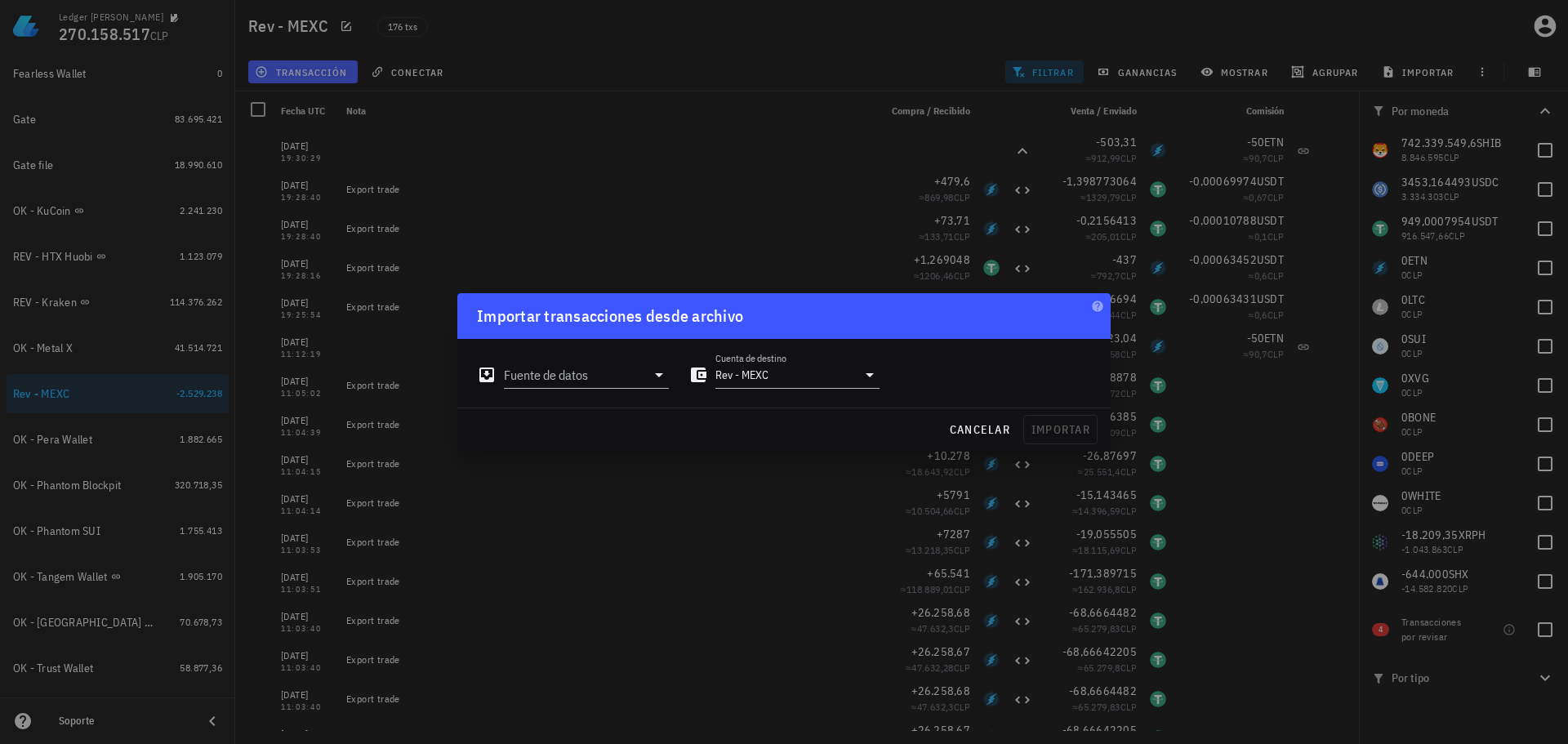
click at [602, 391] on div "Fuente de datos" at bounding box center [572, 368] width 211 height 58
click at [605, 384] on input "Fuente de datos" at bounding box center [575, 374] width 142 height 26
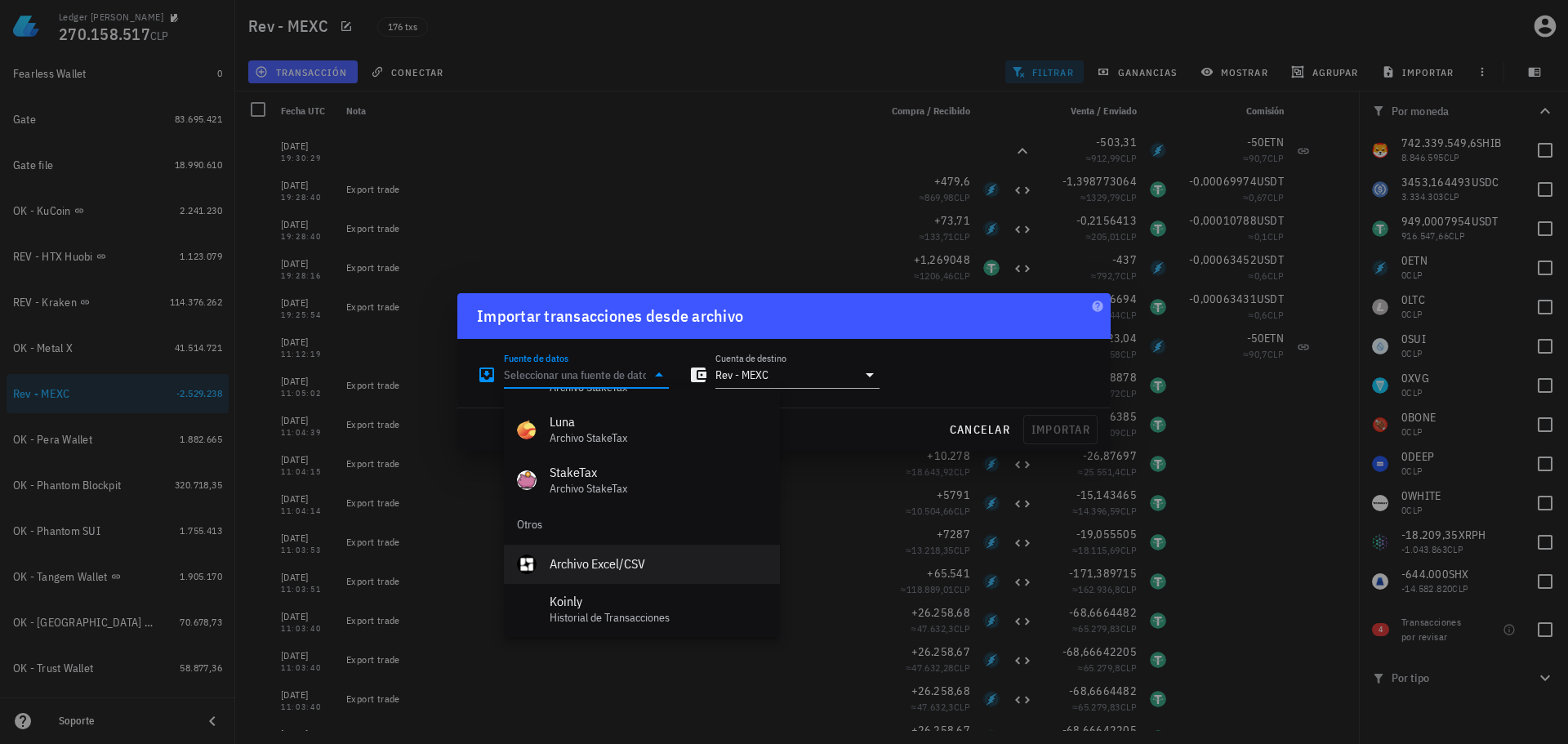
scroll to position [731, 0]
click at [609, 559] on div "Archivo Excel/CSV" at bounding box center [658, 560] width 217 height 15
type input "Archivo Excel/CSV"
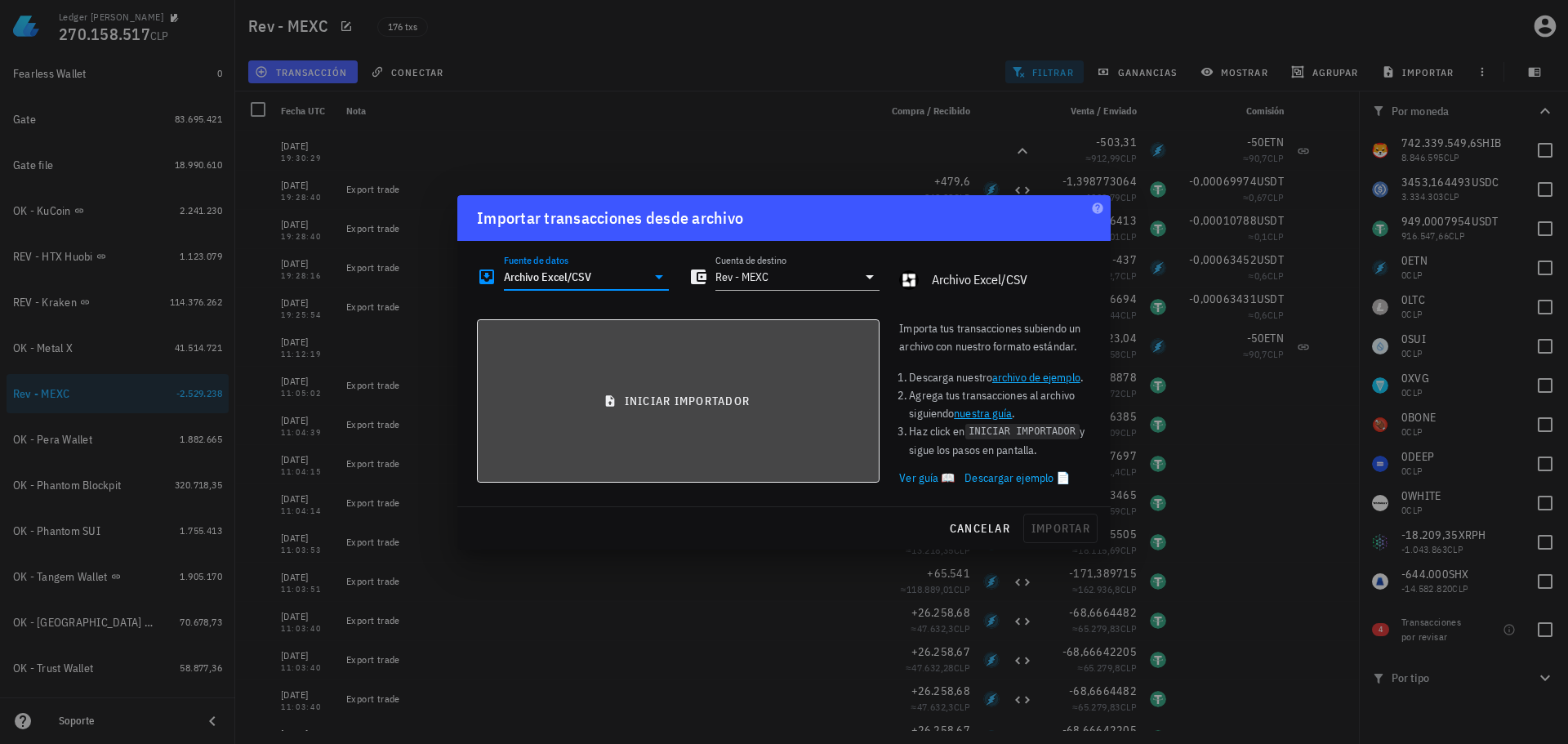
click at [671, 397] on span "iniciar importador" at bounding box center [677, 400] width 375 height 14
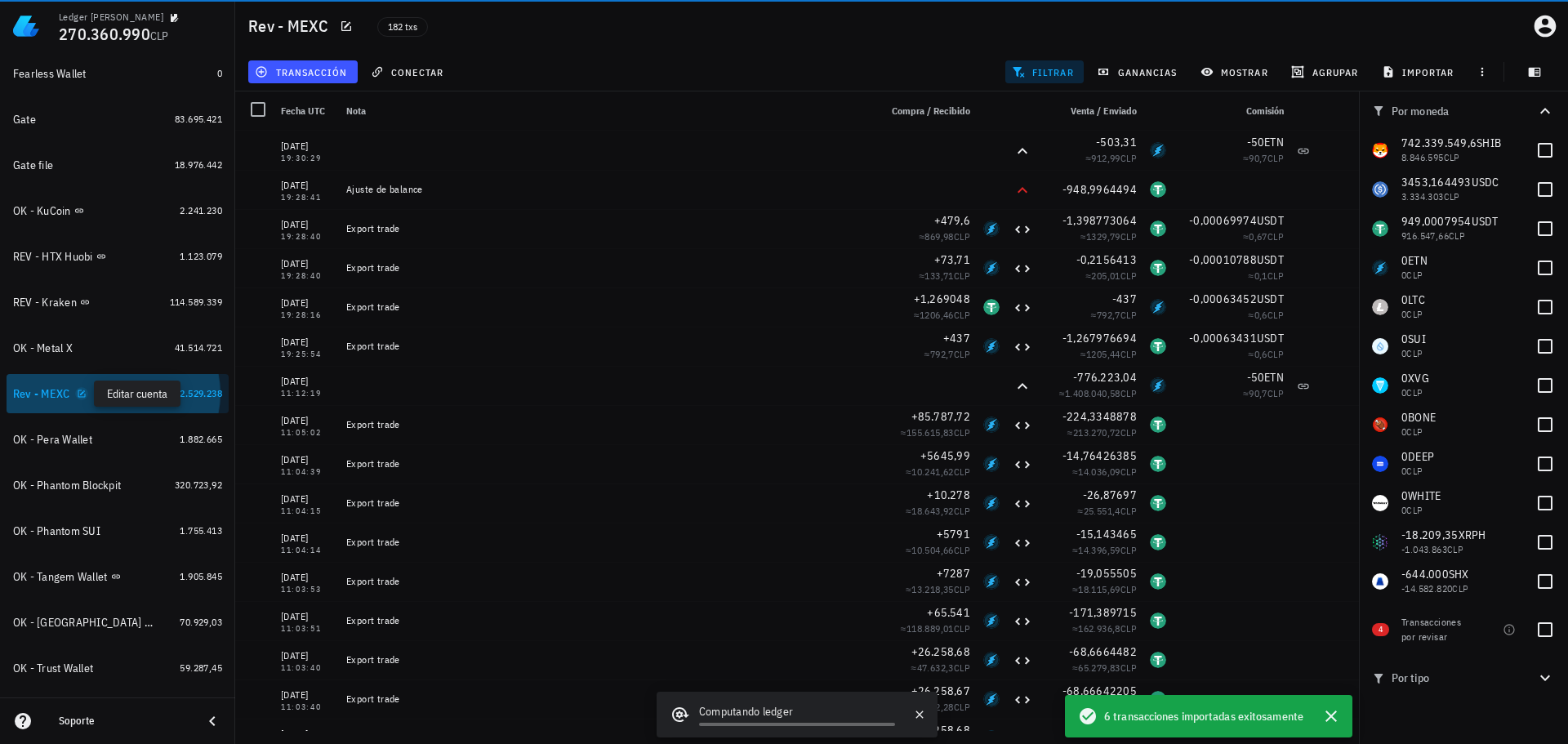
click at [84, 394] on icon "button" at bounding box center [81, 393] width 7 height 7
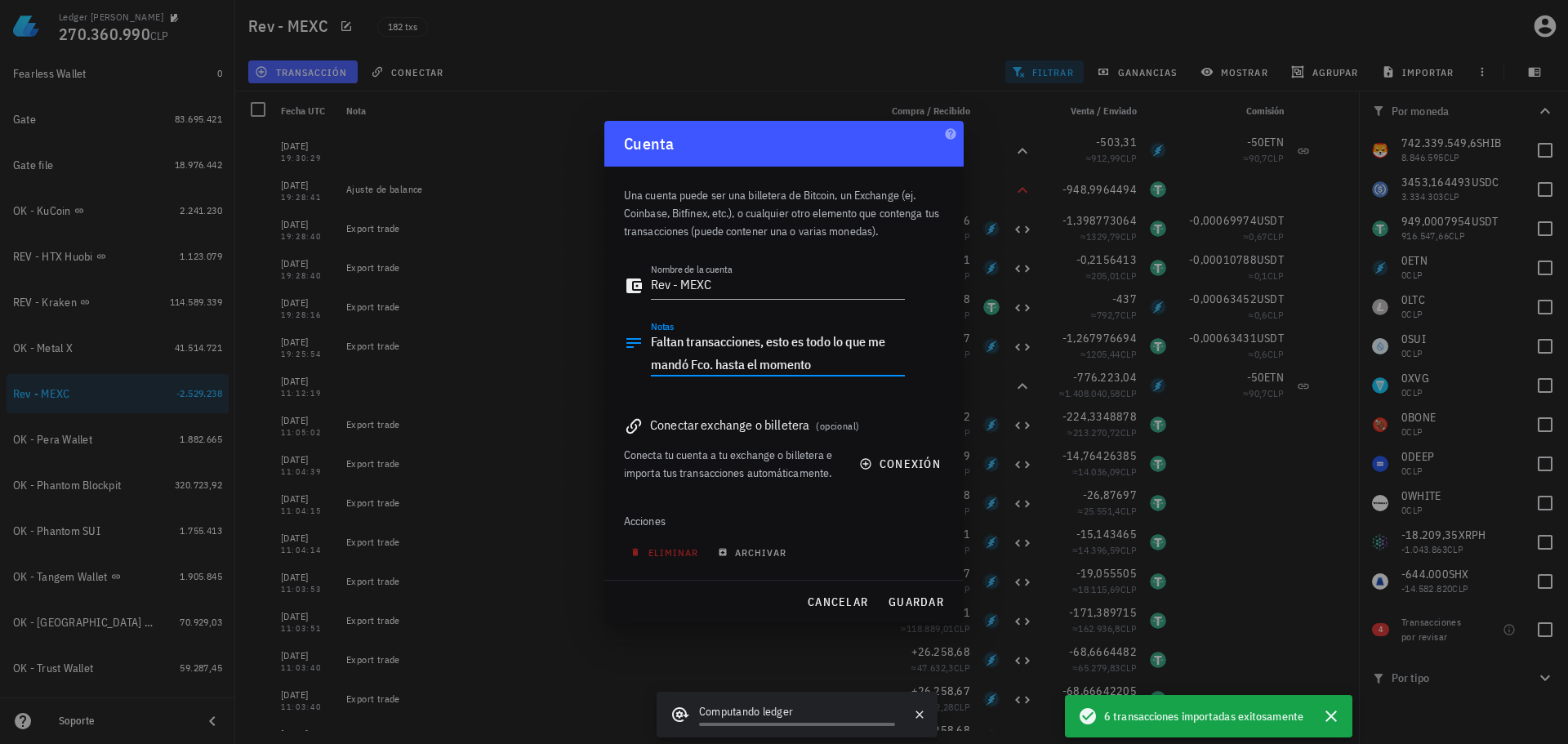
click at [832, 368] on textarea "Faltan transacciones, esto es todo lo que me mandó Fco. hasta el momento" at bounding box center [777, 353] width 254 height 46
drag, startPoint x: 837, startPoint y: 367, endPoint x: 644, endPoint y: 352, distance: 193.6
click at [644, 352] on div "Notas Faltan transacciones, esto es todo lo que me mandó Fco. hasta el momento" at bounding box center [764, 357] width 281 height 74
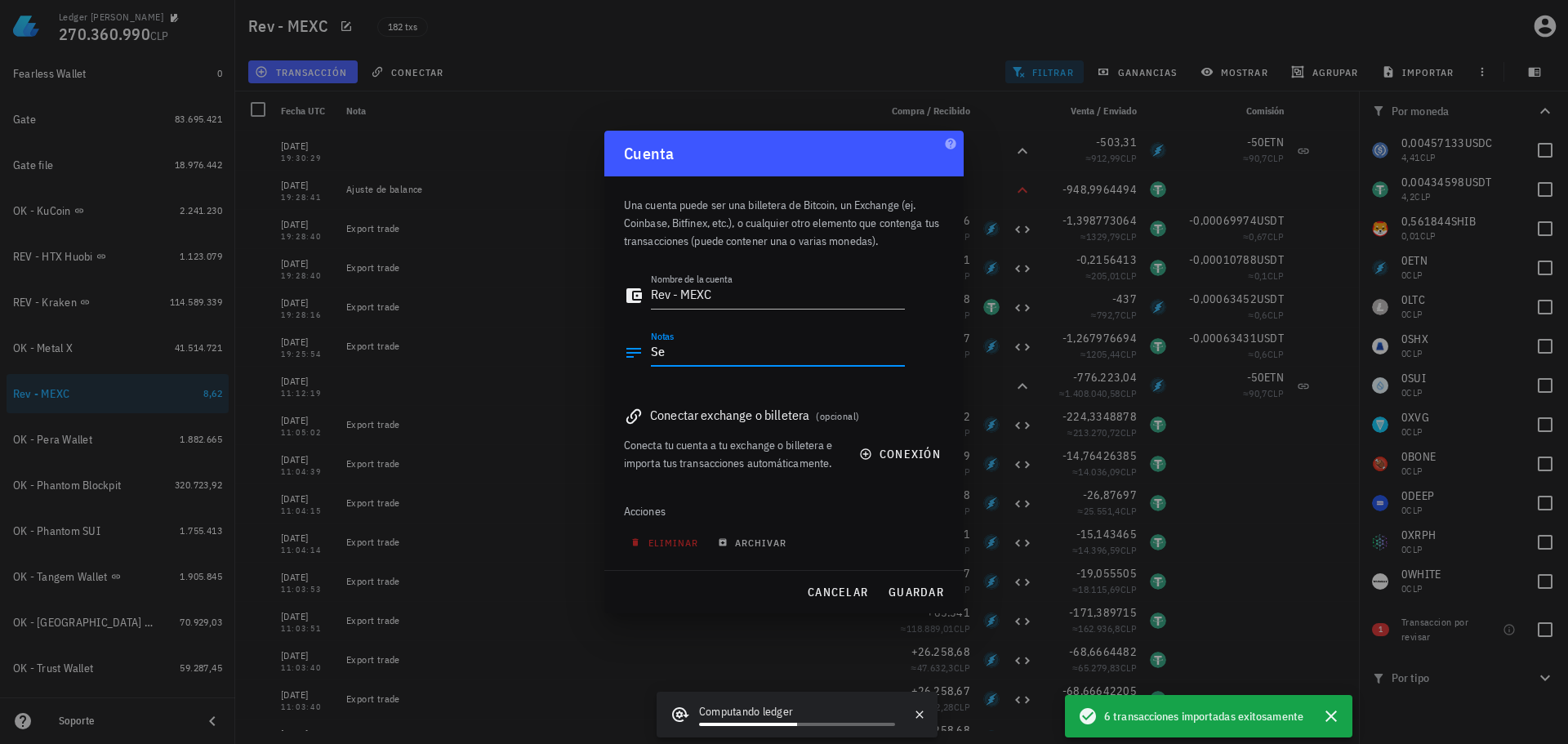
type textarea "S"
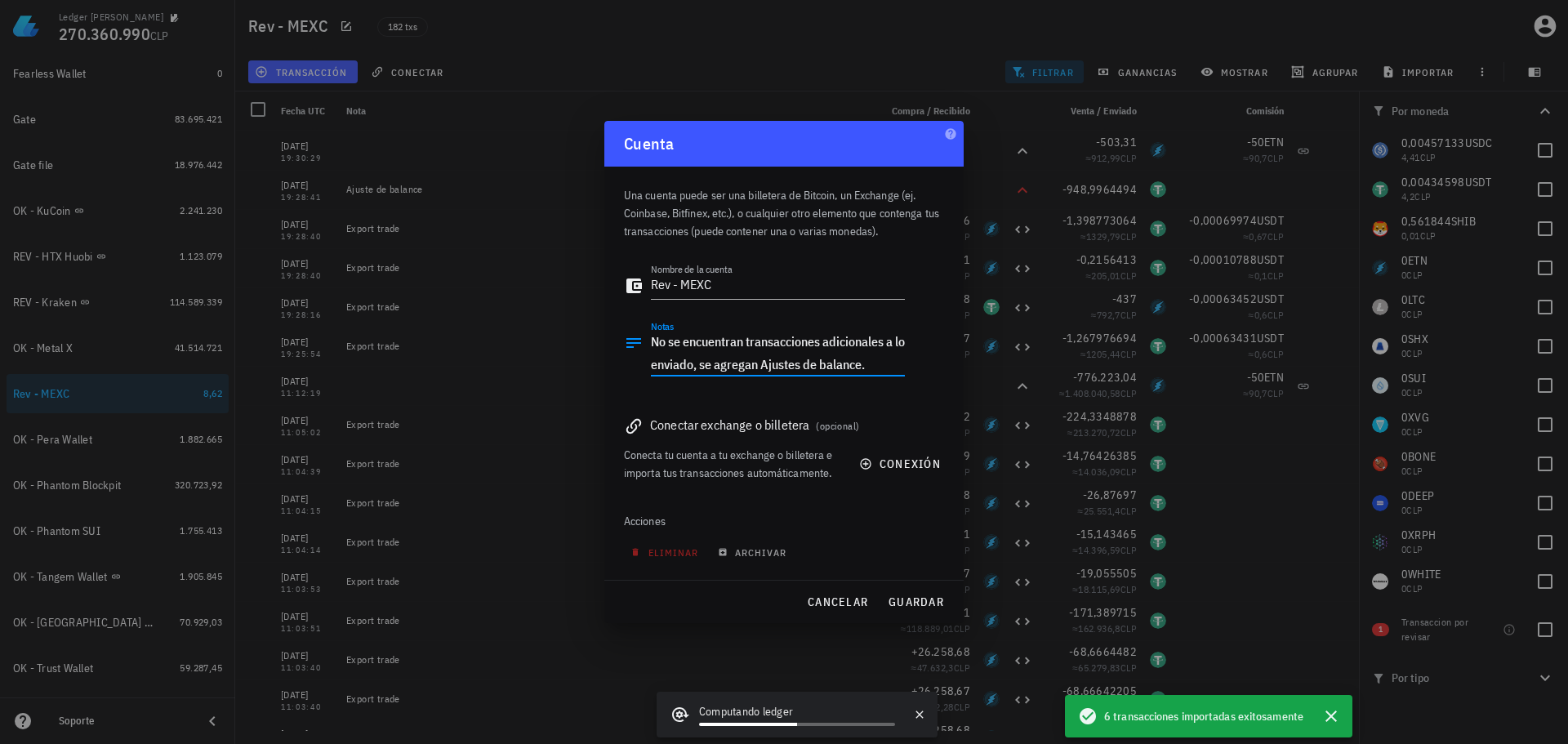
click at [778, 371] on textarea "No se encuentran transacciones adicionales a lo enviado, se agregan Ajustes de …" at bounding box center [777, 353] width 254 height 46
click at [880, 367] on textarea "No se encuentran transacciones adicionales a lo enviado, se agregan "Ajustes de…" at bounding box center [777, 353] width 254 height 46
type textarea "No se encuentran transacciones adicionales a lo enviado, se agregan "Ajustes de…"
click at [917, 596] on span "guardar" at bounding box center [916, 602] width 57 height 14
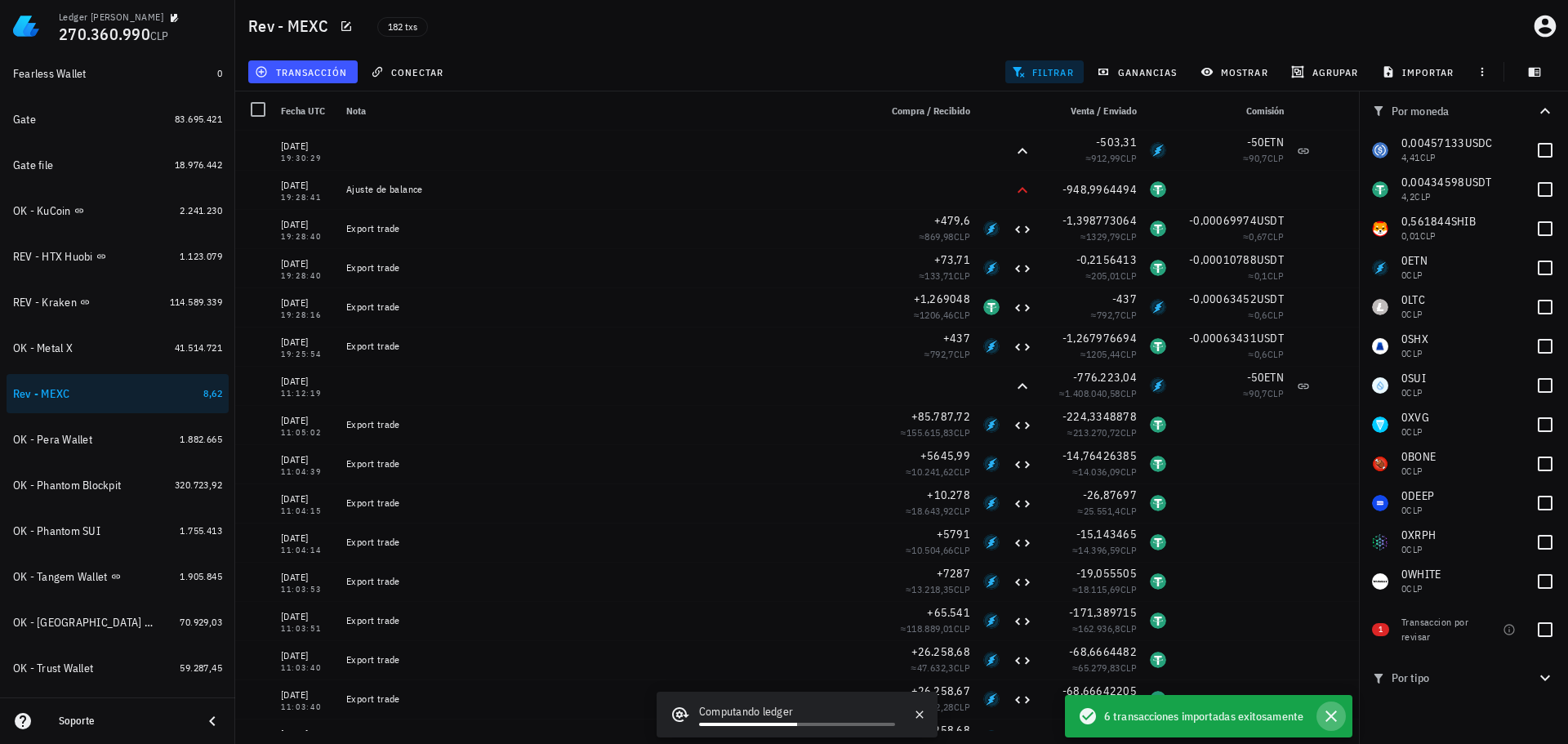
click at [1325, 717] on icon "button" at bounding box center [1331, 716] width 20 height 20
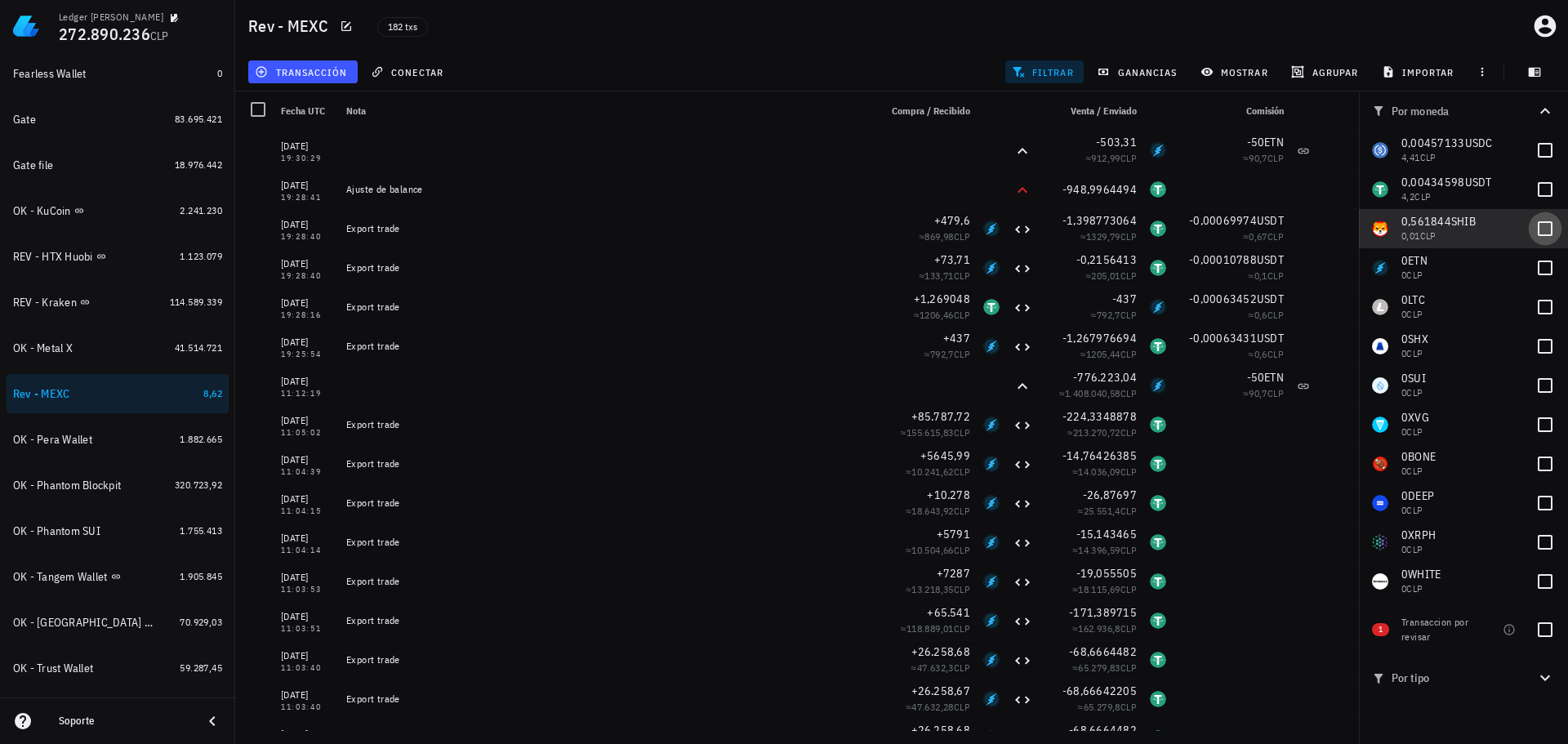
click at [1533, 232] on div at bounding box center [1545, 229] width 28 height 28
checkbox input "true"
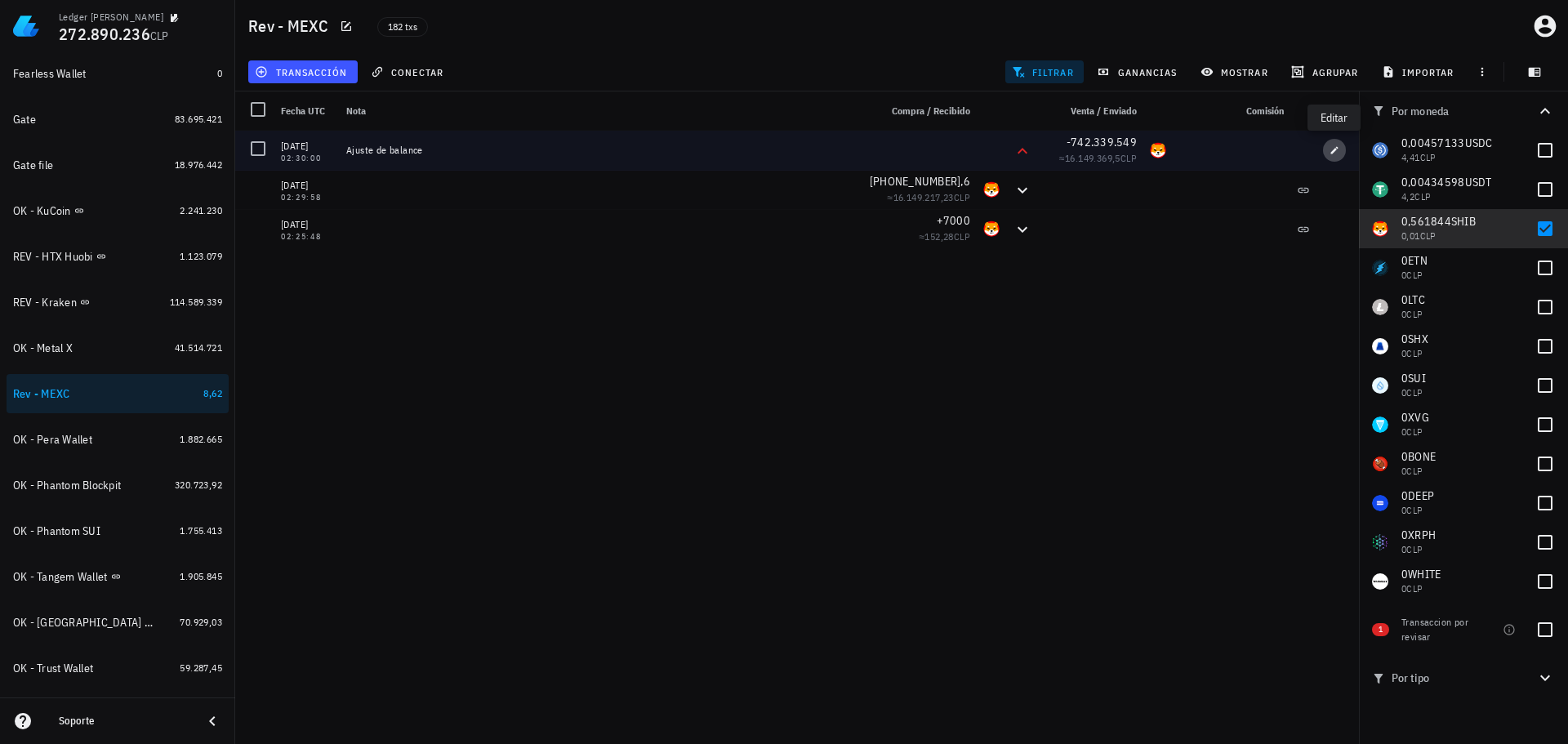
click at [1331, 151] on icon "button" at bounding box center [1334, 150] width 10 height 10
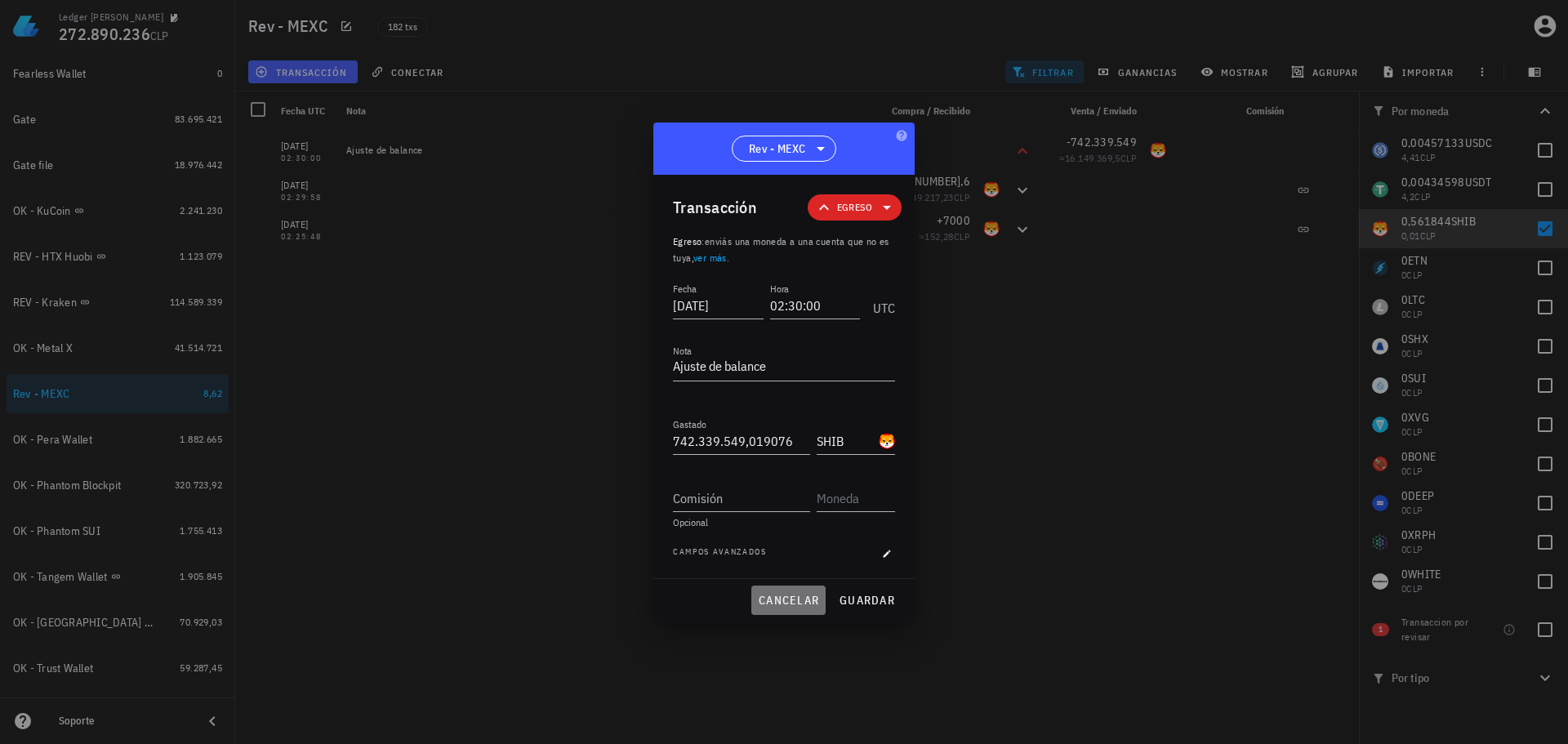
click at [776, 599] on span "cancelar" at bounding box center [788, 600] width 61 height 14
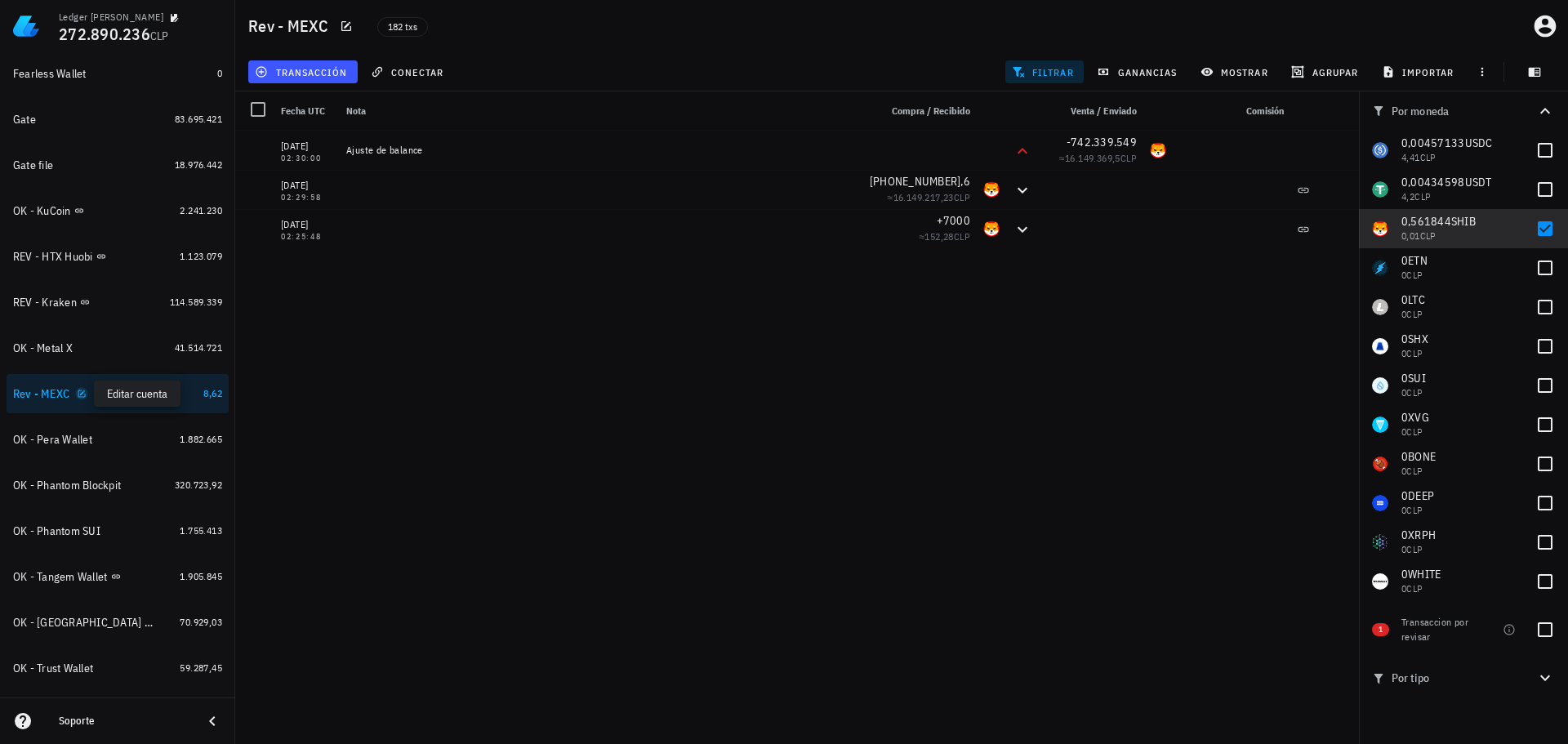
click at [82, 393] on icon "button" at bounding box center [81, 393] width 7 height 7
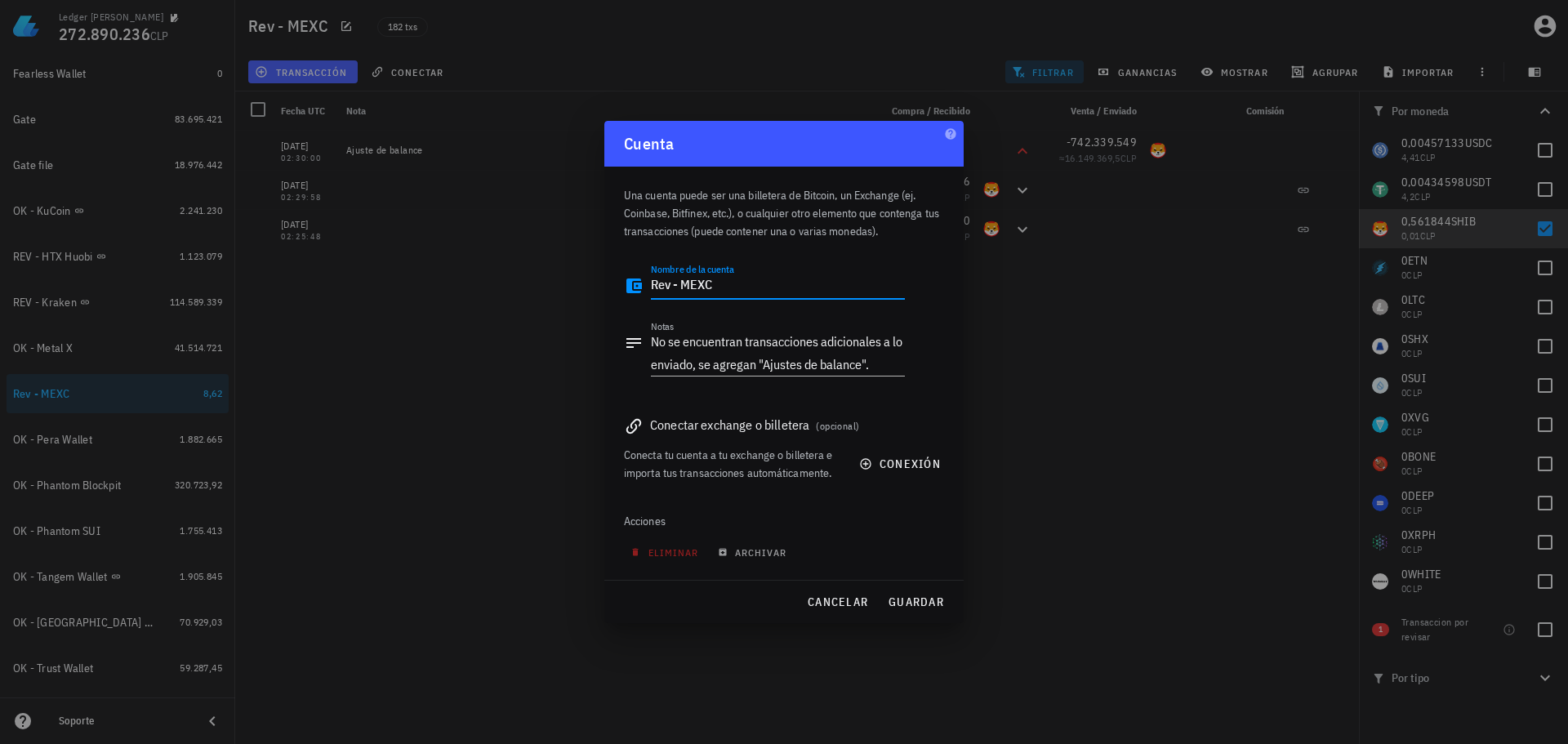
drag, startPoint x: 672, startPoint y: 284, endPoint x: 614, endPoint y: 284, distance: 58.0
click at [614, 284] on div "Una cuenta puede ser una billetera de Bitcoin, un Exchange (ej. Coinbase, Bitfi…" at bounding box center [784, 372] width 359 height 413
type textarea "OK - MEXC"
click at [925, 599] on span "guardar" at bounding box center [916, 602] width 57 height 14
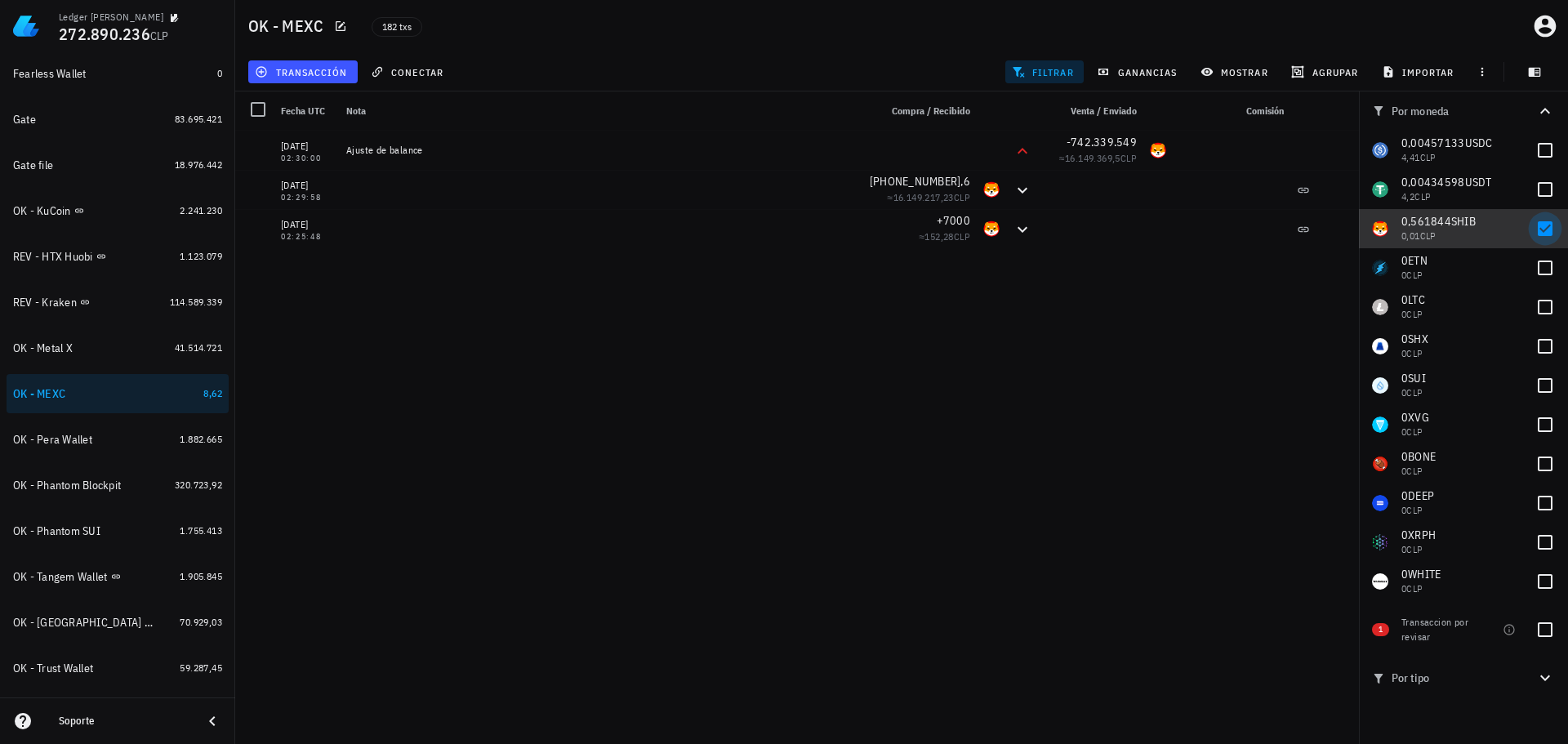
click at [1534, 225] on div at bounding box center [1545, 229] width 28 height 28
checkbox input "false"
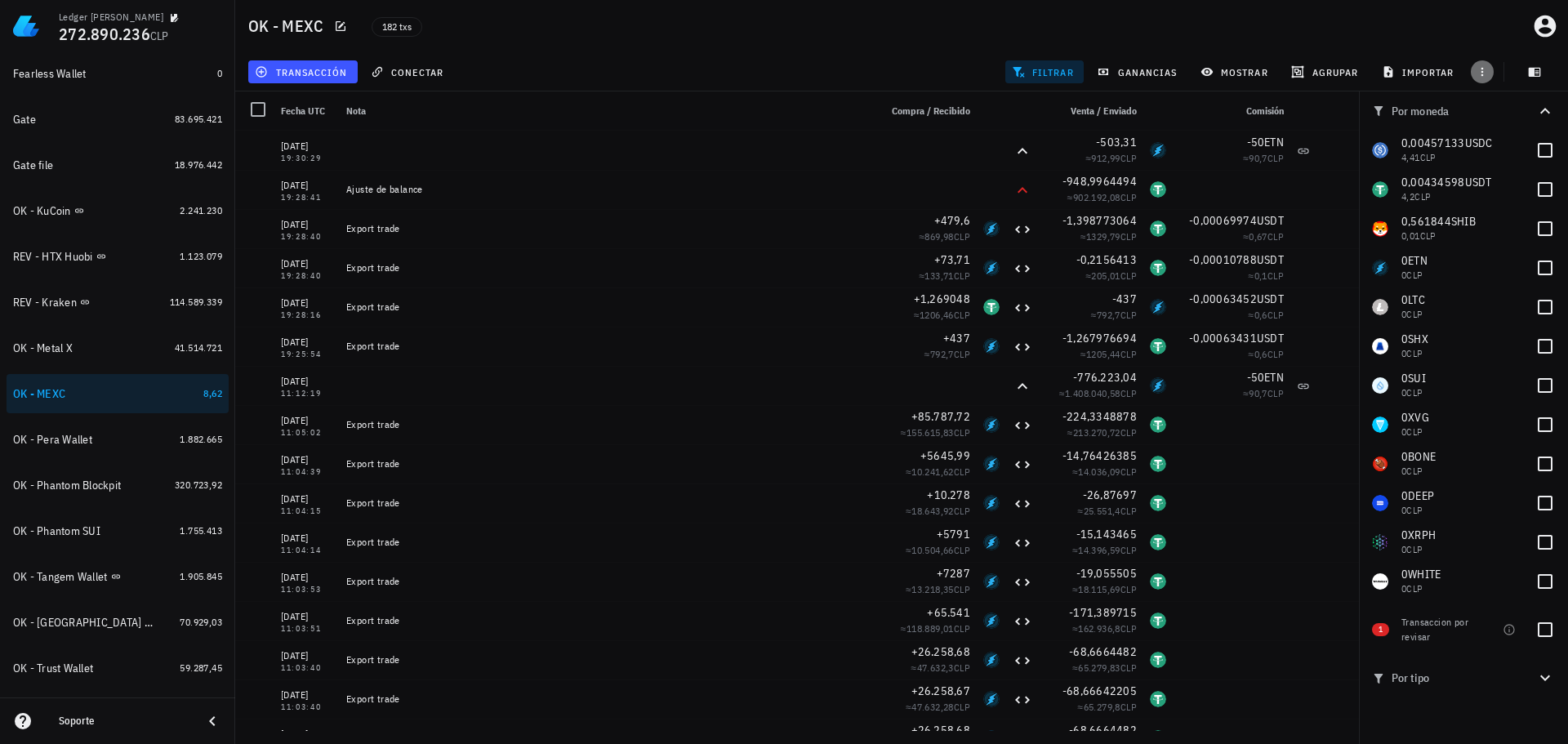
click at [1483, 71] on icon "button" at bounding box center [1482, 72] width 13 height 13
click at [1492, 111] on span "exportar" at bounding box center [1500, 112] width 68 height 13
click at [832, 59] on div "transacción conectar filtrar ganancias mostrar [GEOGRAPHIC_DATA] importar" at bounding box center [900, 72] width 1313 height 40
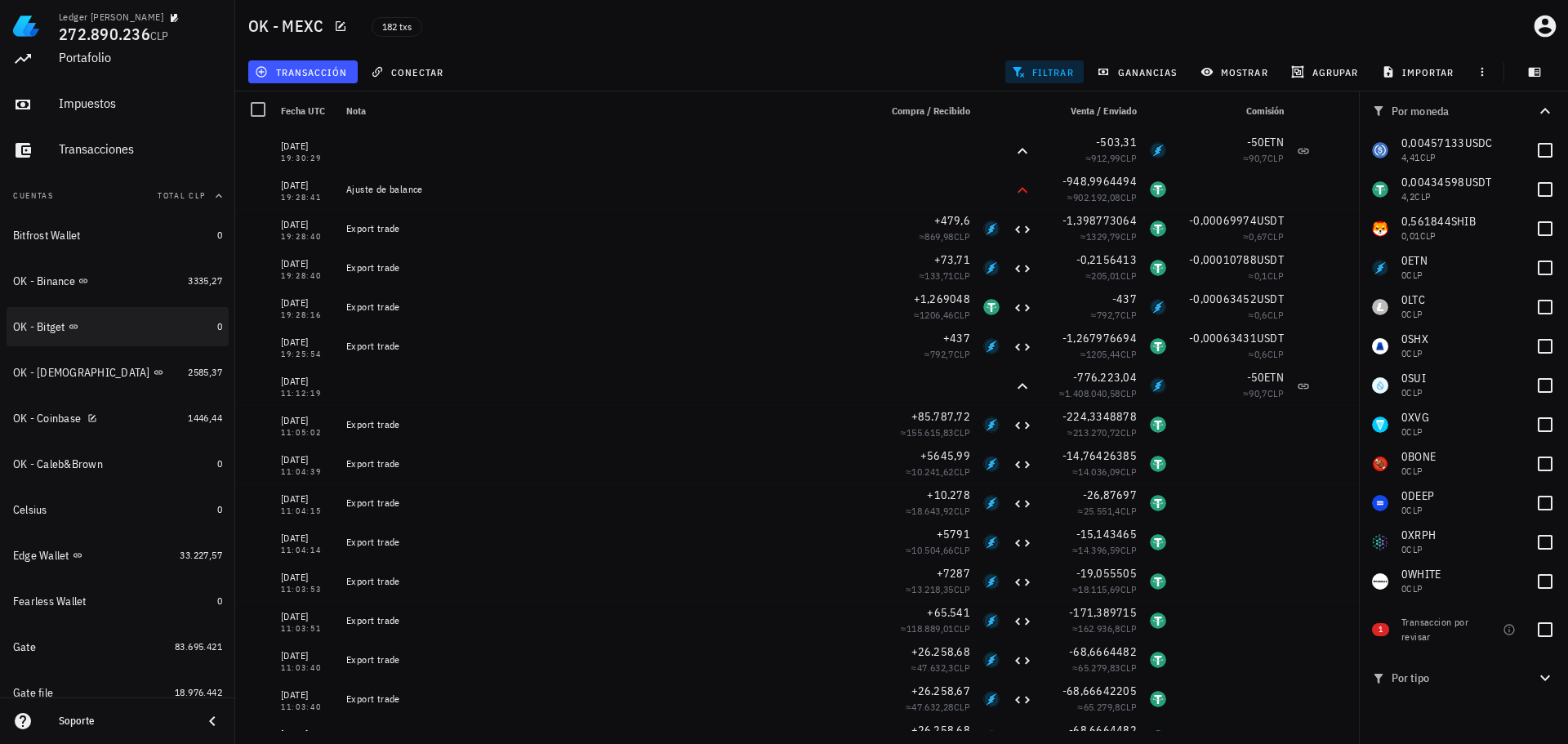
scroll to position [103, 0]
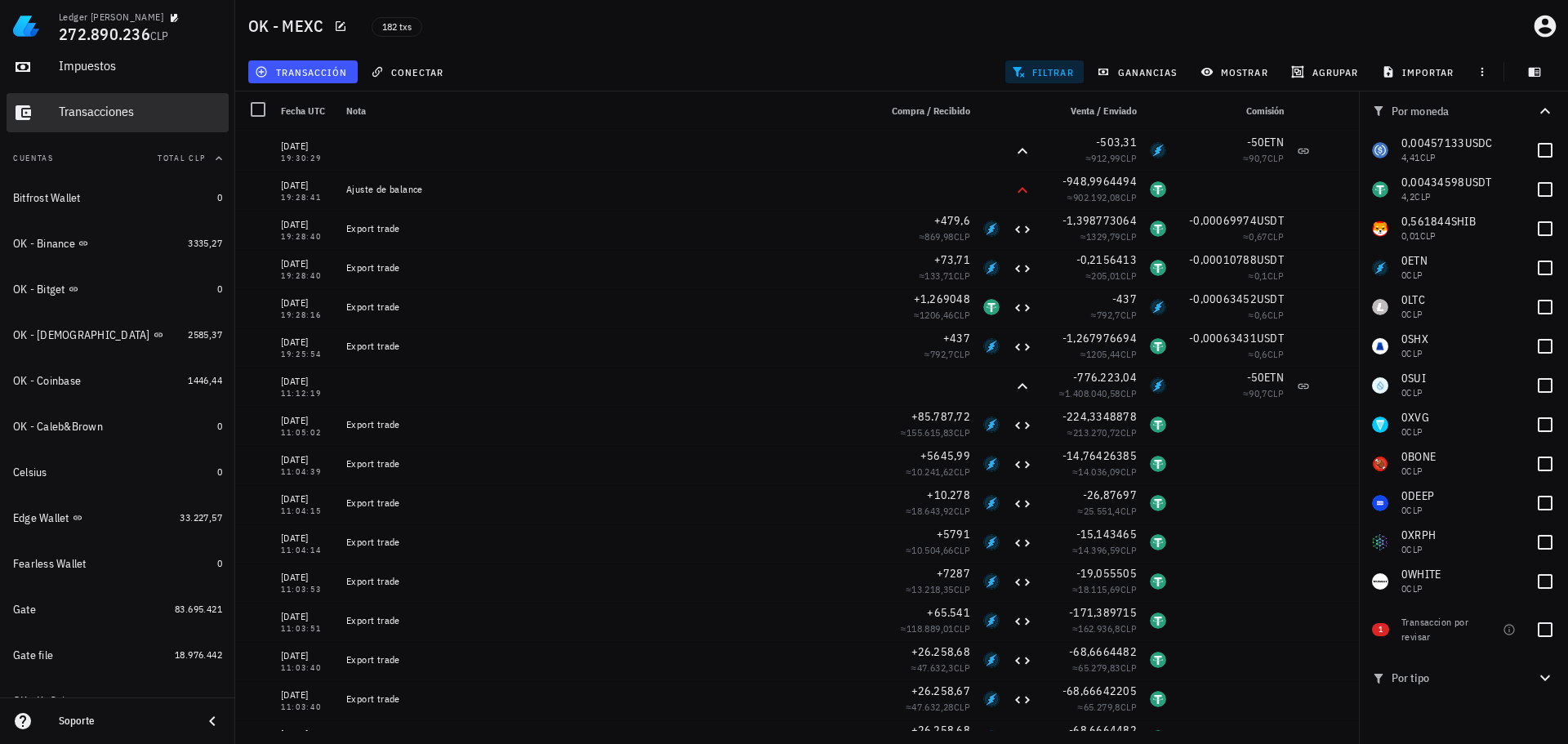
drag, startPoint x: 137, startPoint y: 115, endPoint x: 1065, endPoint y: 267, distance: 940.4
click at [137, 114] on div "Transacciones" at bounding box center [140, 111] width 164 height 15
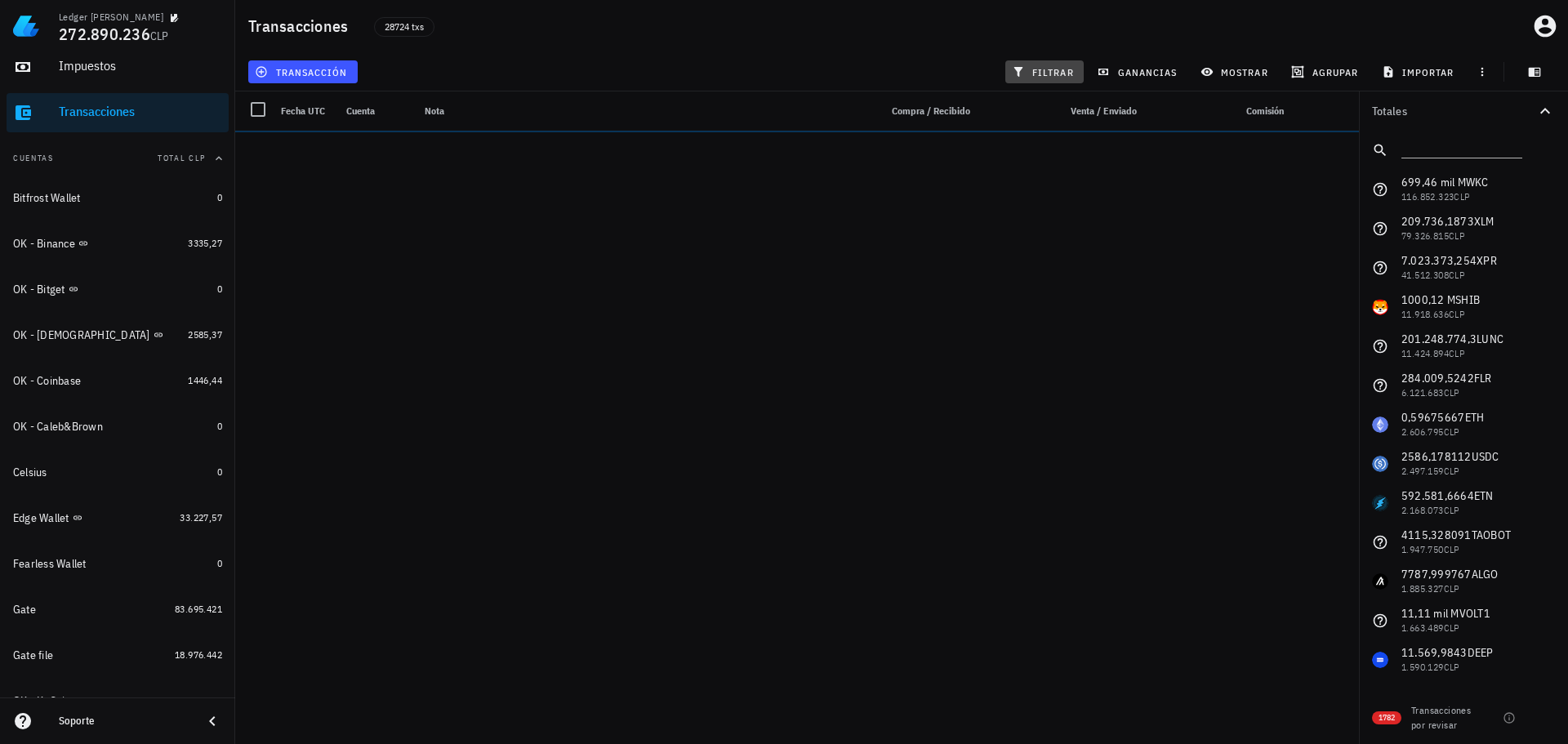
click at [1039, 76] on span "filtrar" at bounding box center [1044, 72] width 58 height 13
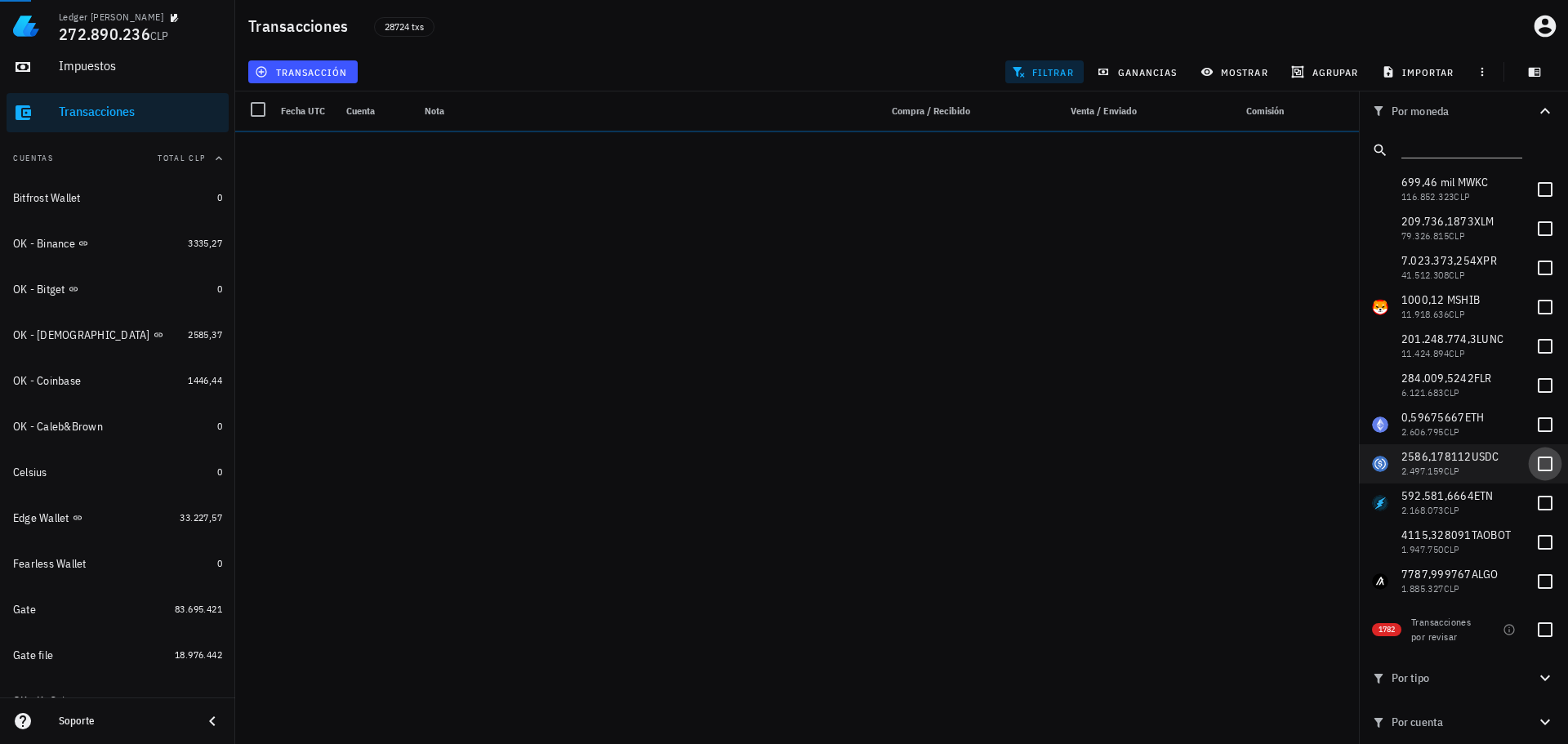
scroll to position [164, 0]
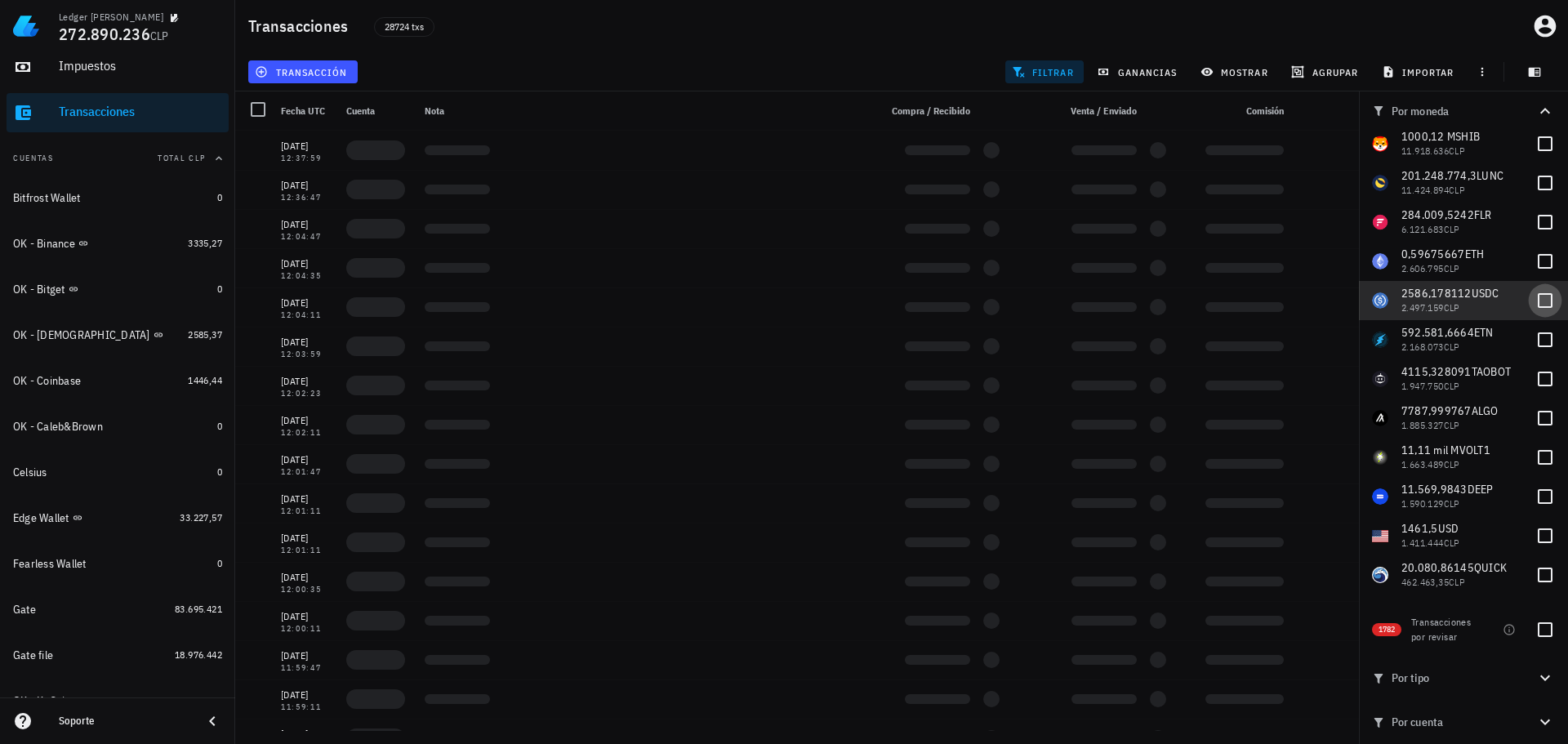
click at [1535, 303] on div at bounding box center [1545, 300] width 28 height 28
checkbox input "true"
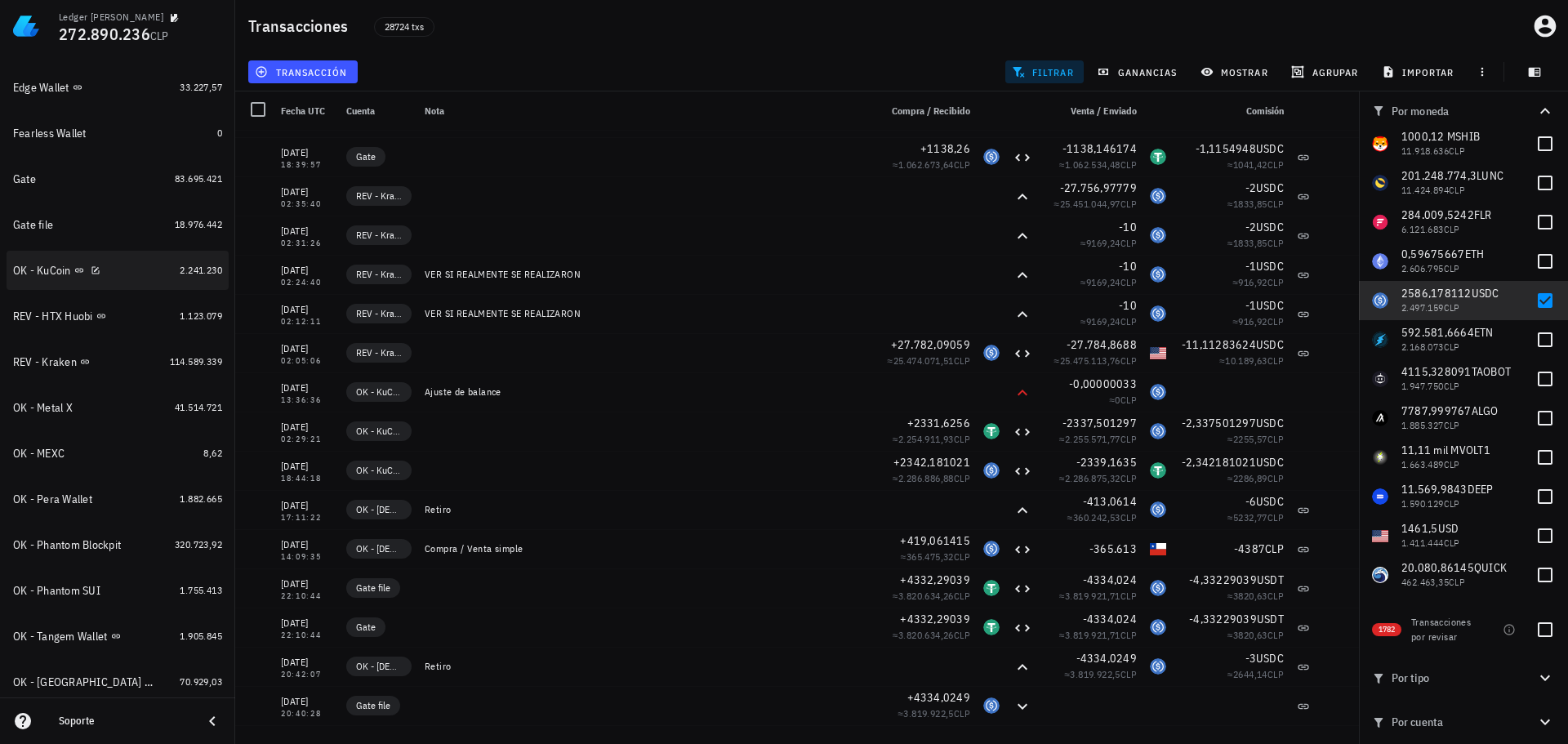
scroll to position [571, 0]
